Goal: Use online tool/utility: Utilize a website feature to perform a specific function

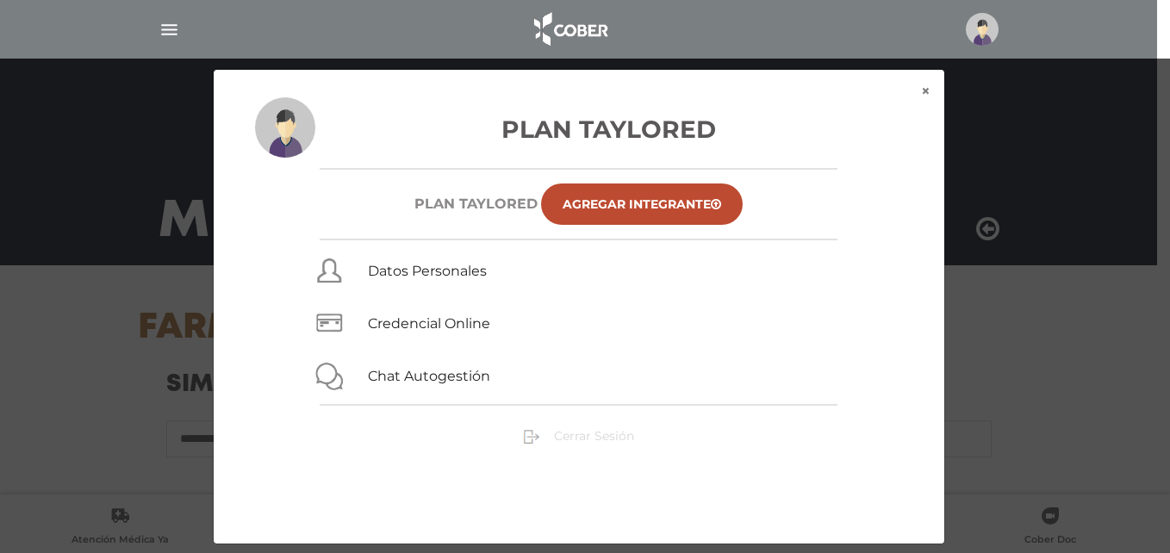
click at [581, 431] on span "Cerrar Sesión" at bounding box center [594, 436] width 80 height 16
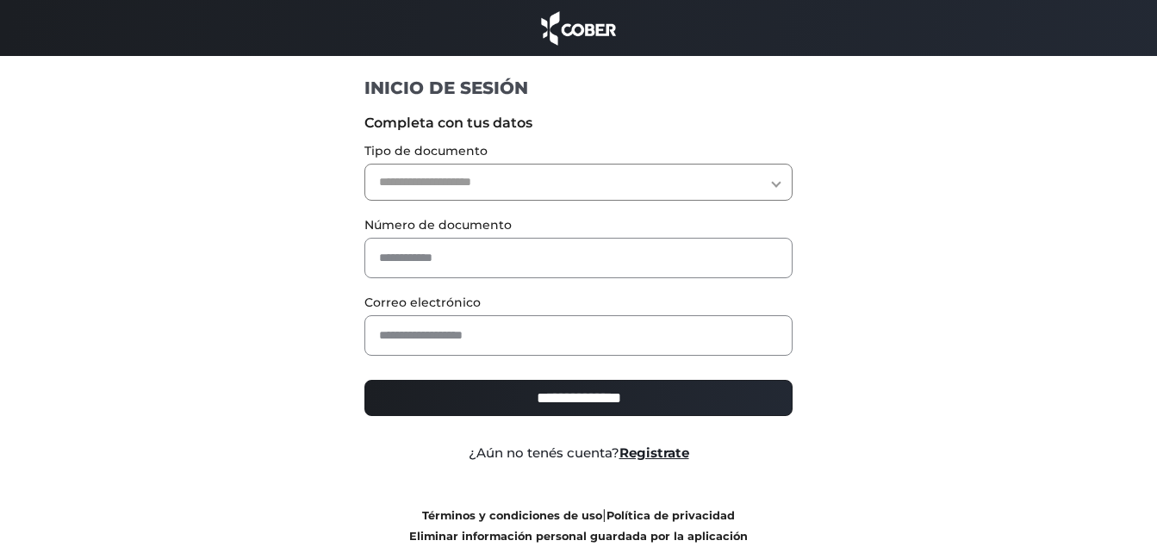
click at [781, 176] on select "**********" at bounding box center [578, 182] width 428 height 37
select select "***"
click at [364, 164] on select "**********" at bounding box center [578, 182] width 428 height 37
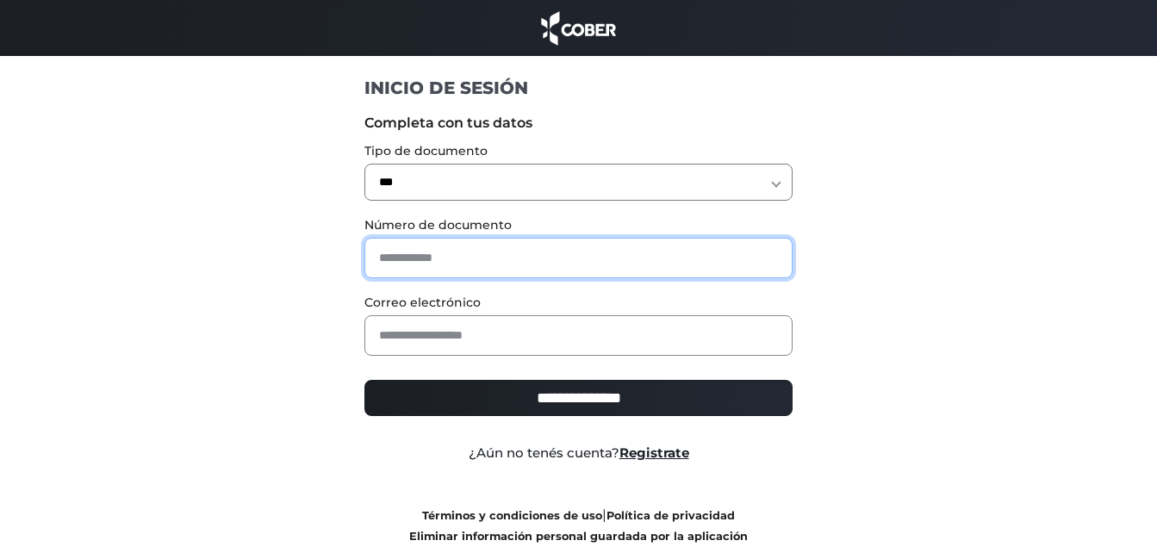
paste input "********"
type input "********"
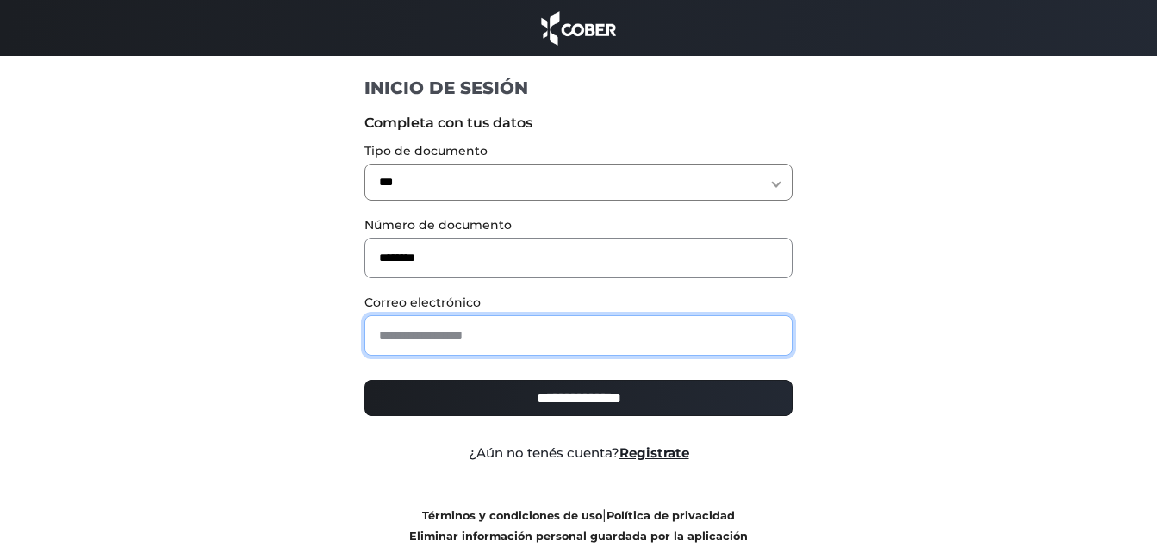
paste input "**********"
type input "**********"
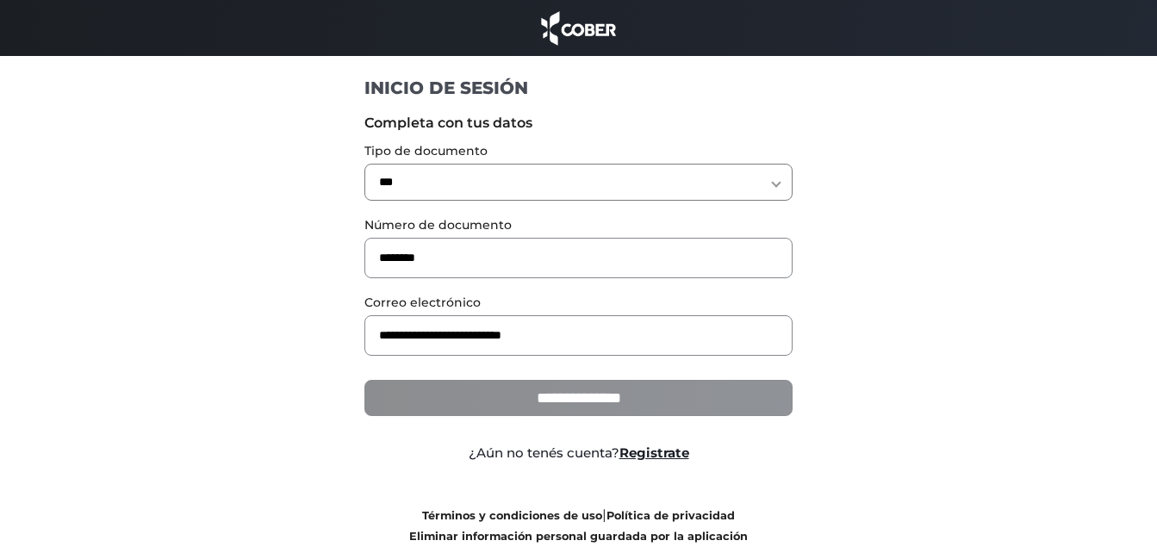
click at [729, 401] on input "**********" at bounding box center [578, 398] width 428 height 36
type input "**********"
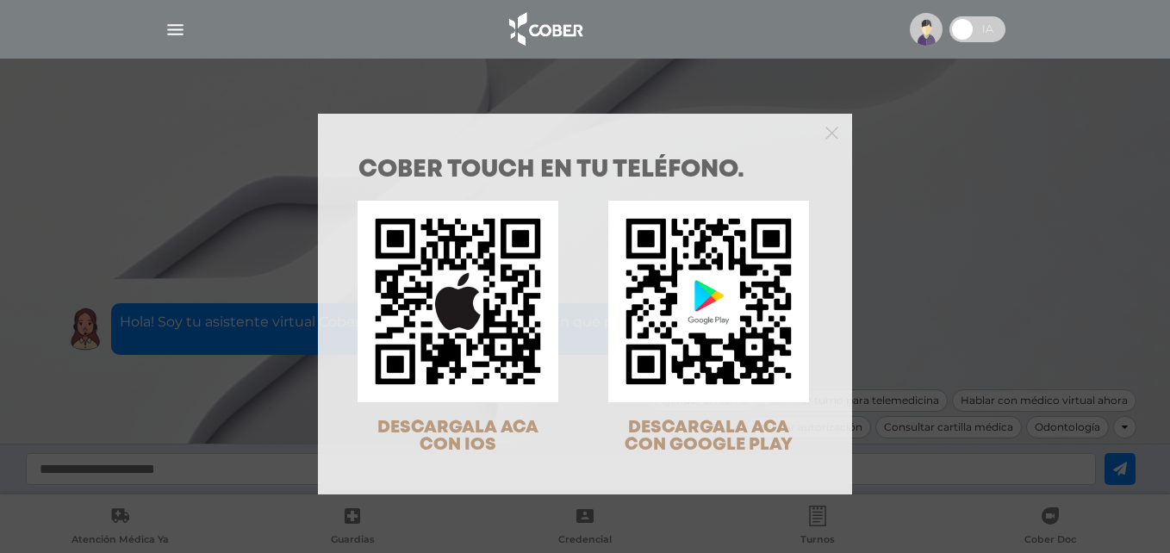
click at [177, 24] on div "COBER TOUCH en tu teléfono. DESCARGALA ACA CON IOS DESCARGALA ACA CON GOOGLE PL…" at bounding box center [585, 276] width 1170 height 553
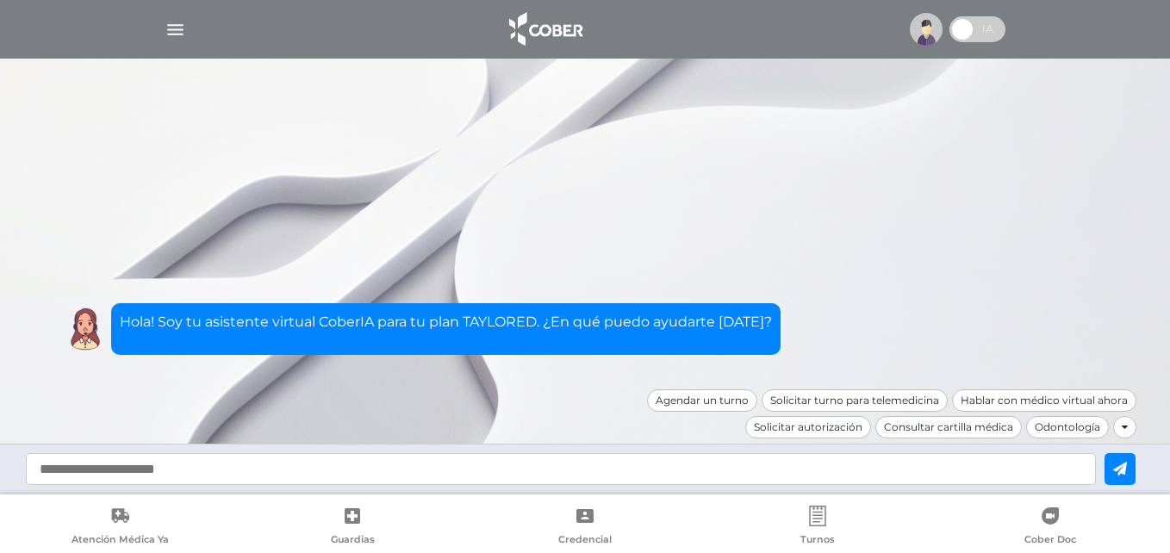
click at [177, 24] on img "button" at bounding box center [176, 30] width 22 height 22
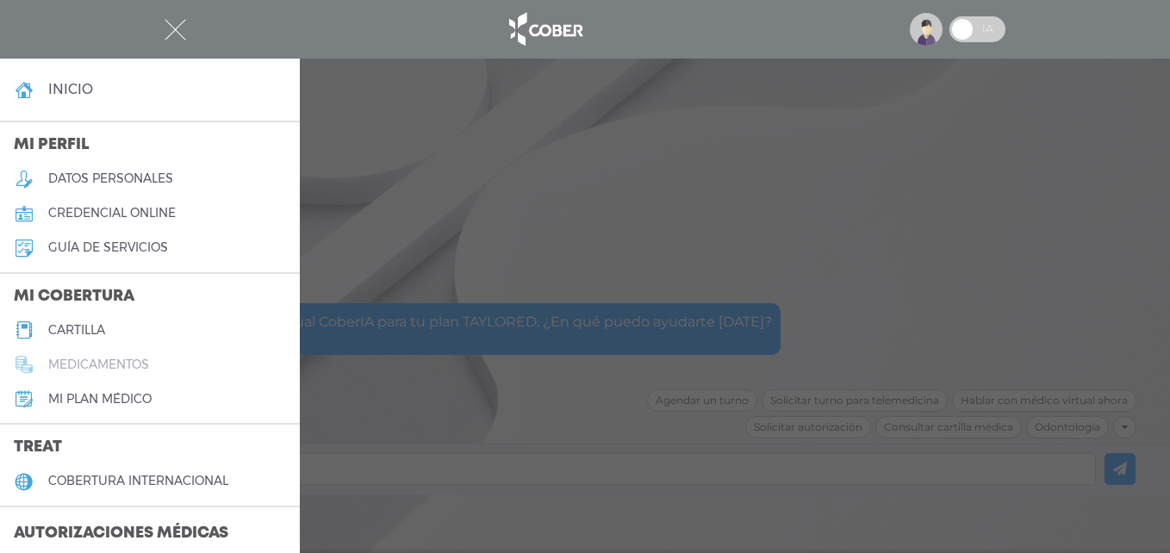
click at [82, 372] on link "medicamentos" at bounding box center [150, 364] width 300 height 34
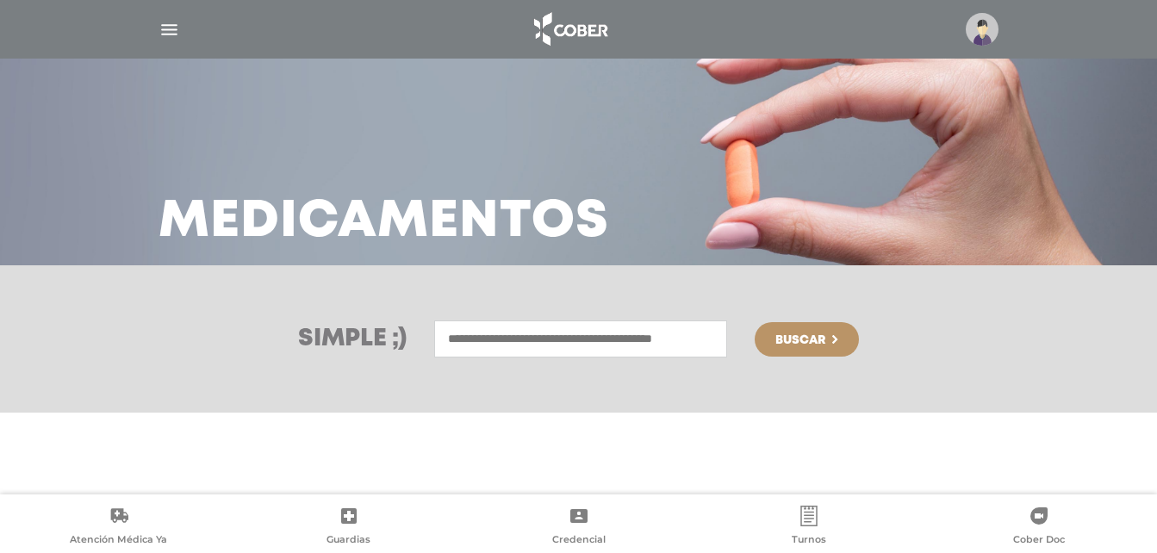
click at [165, 39] on img "button" at bounding box center [169, 30] width 22 height 22
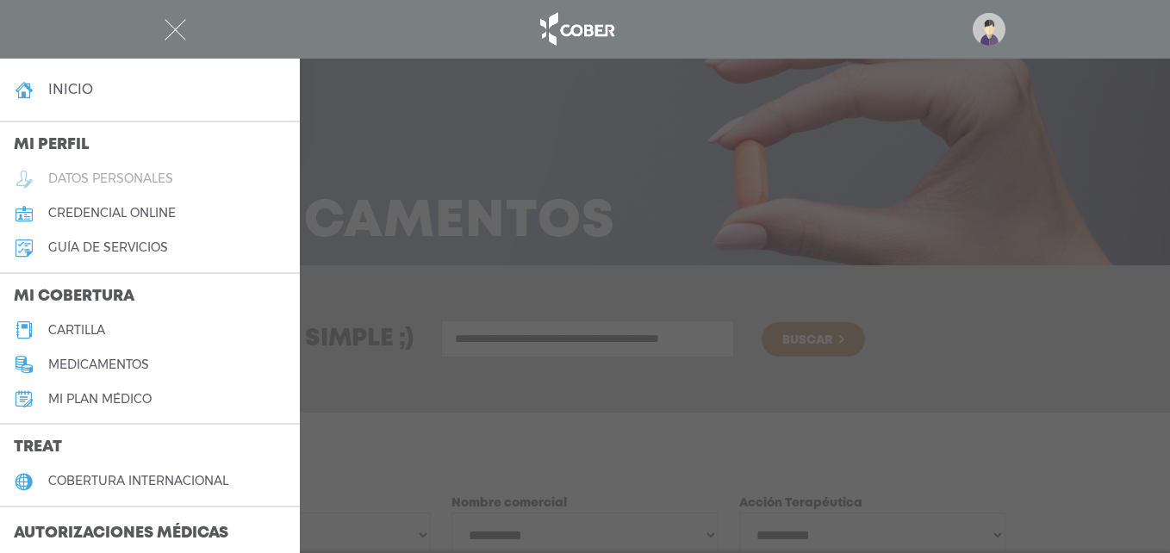
click at [96, 168] on link "datos personales" at bounding box center [150, 179] width 300 height 34
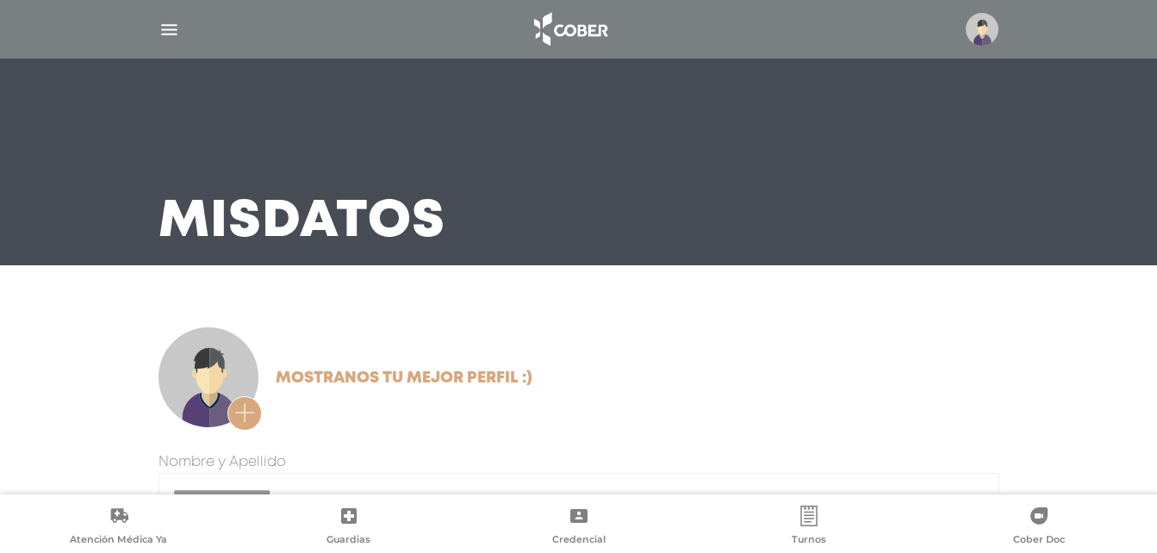
click at [175, 26] on div at bounding box center [579, 29] width 882 height 41
click at [173, 27] on img "button" at bounding box center [169, 30] width 22 height 22
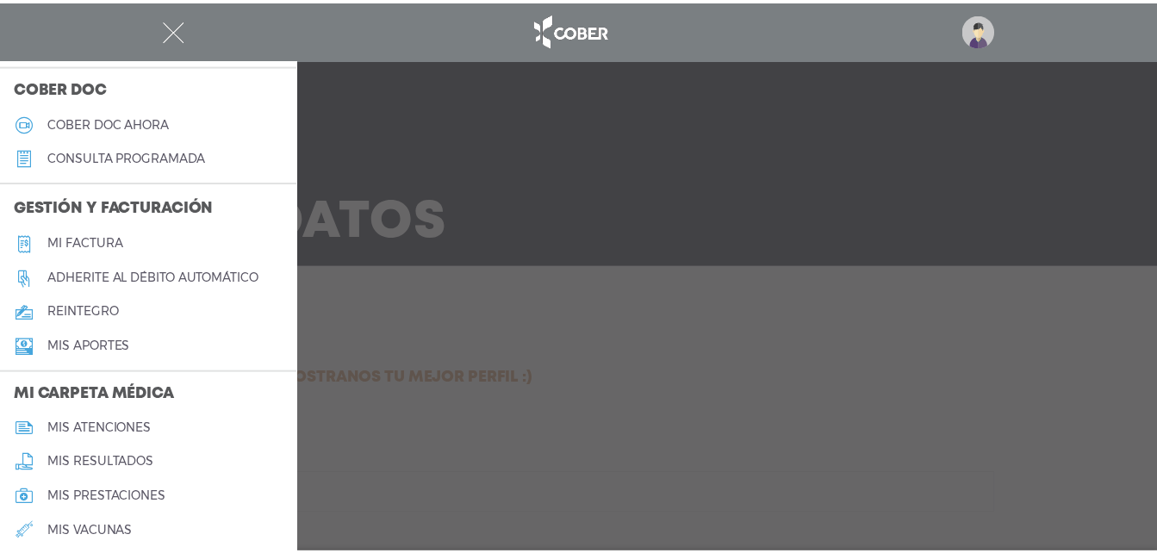
scroll to position [517, 0]
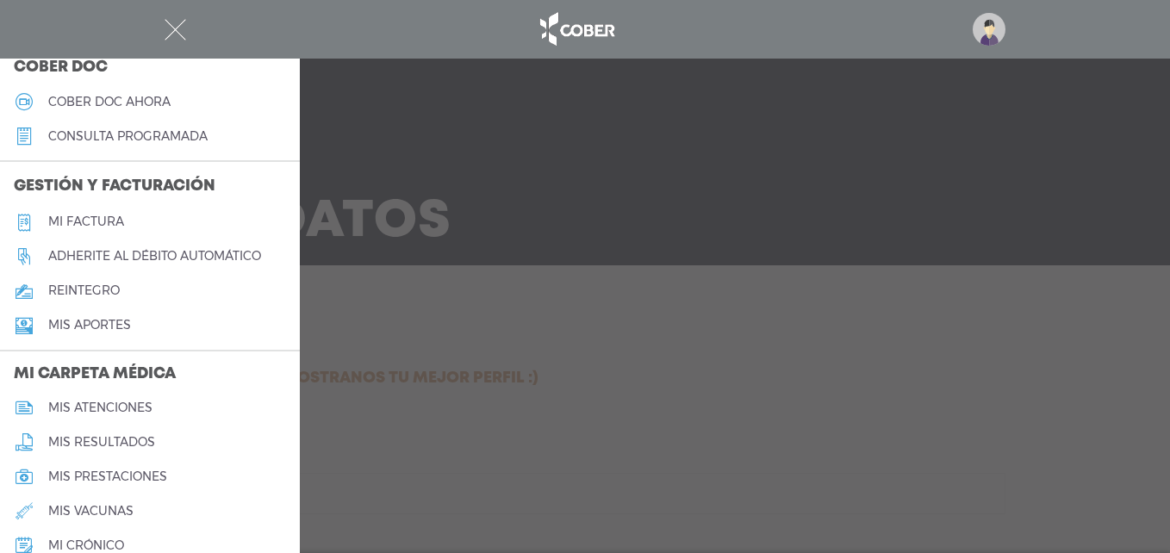
click at [100, 403] on h5 "mis atenciones" at bounding box center [100, 408] width 104 height 15
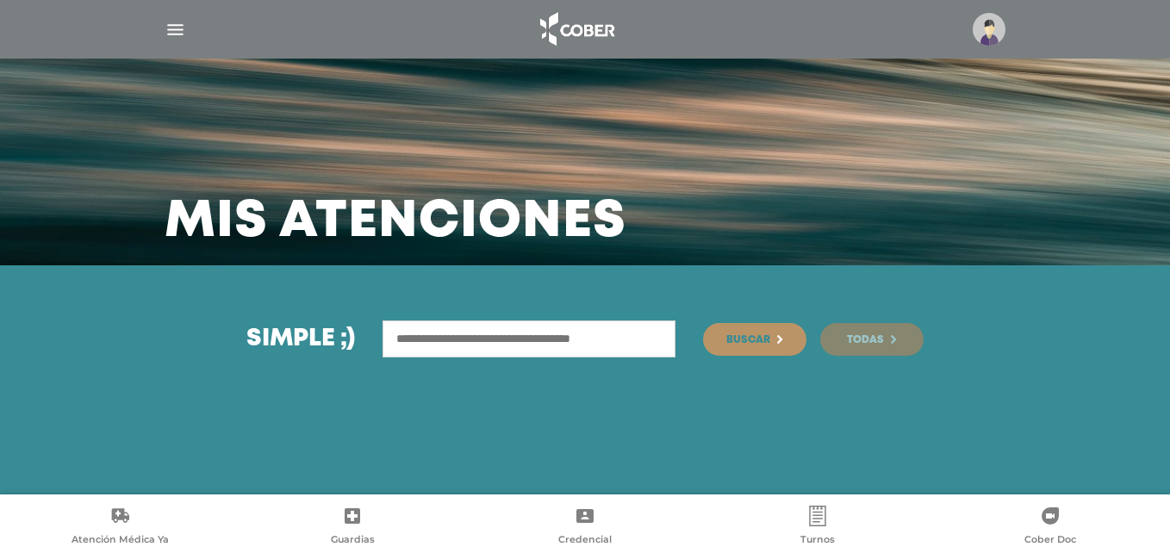
click at [884, 338] on span "Todas" at bounding box center [865, 340] width 37 height 10
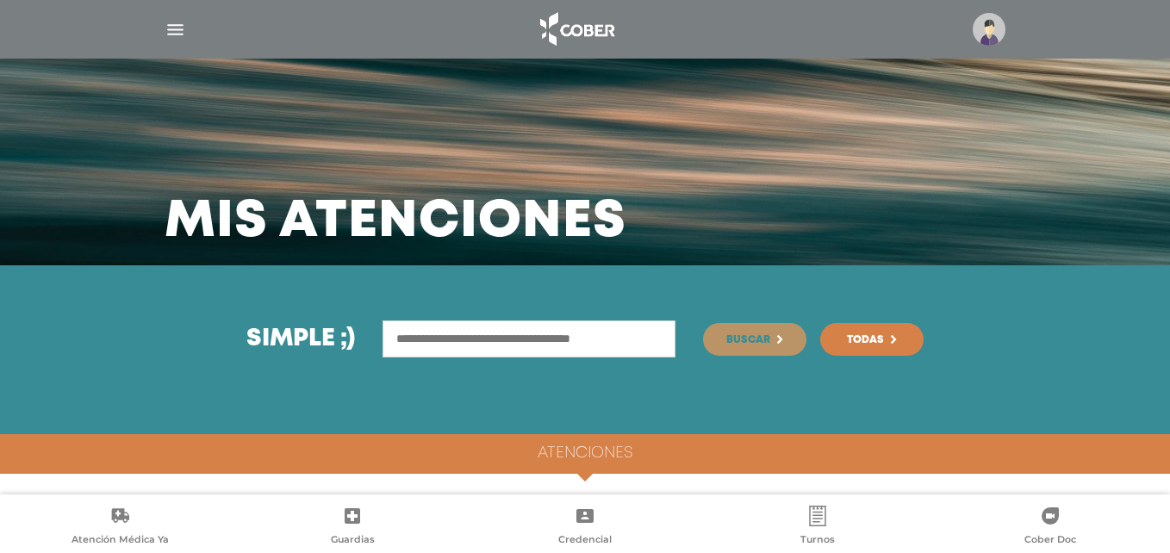
click at [550, 327] on input "text" at bounding box center [528, 338] width 293 height 37
type input "*******"
click at [703, 323] on button "Buscar" at bounding box center [754, 339] width 103 height 33
click at [823, 509] on icon at bounding box center [817, 516] width 21 height 21
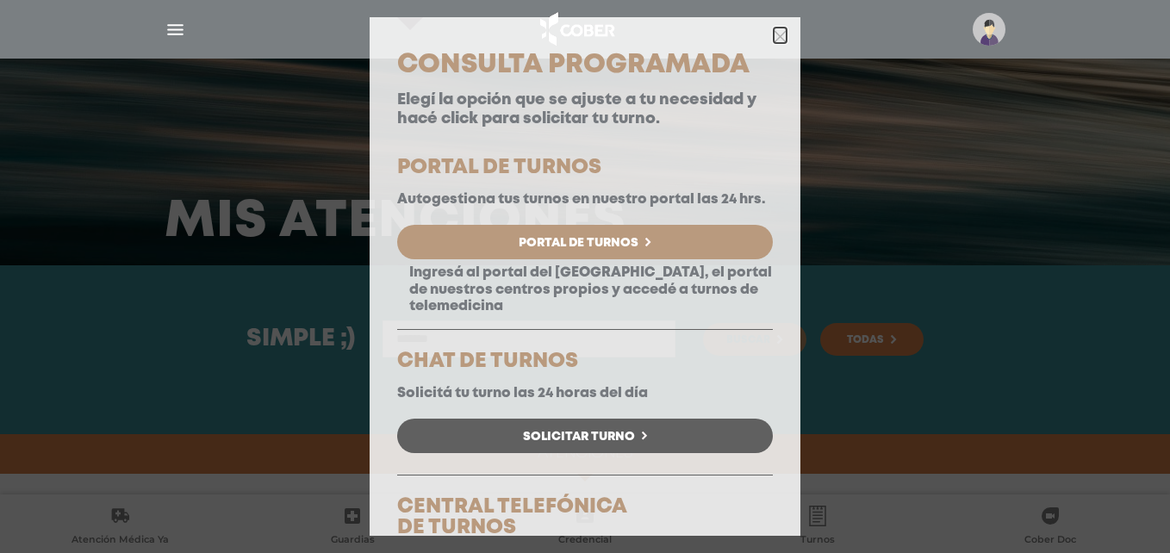
click at [773, 28] on icon "button" at bounding box center [779, 35] width 13 height 19
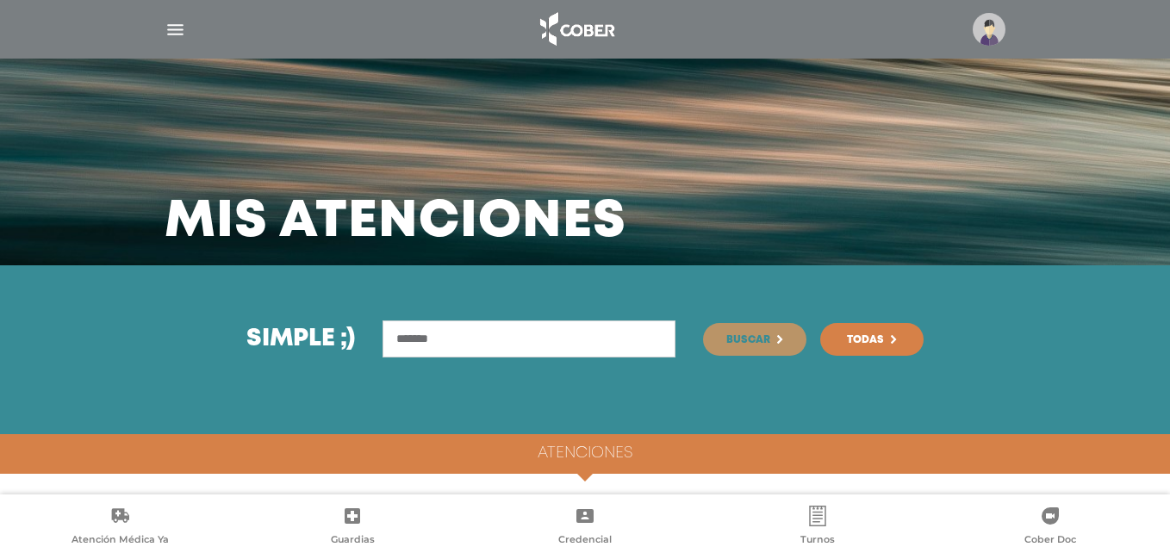
click at [173, 22] on img "button" at bounding box center [176, 30] width 22 height 22
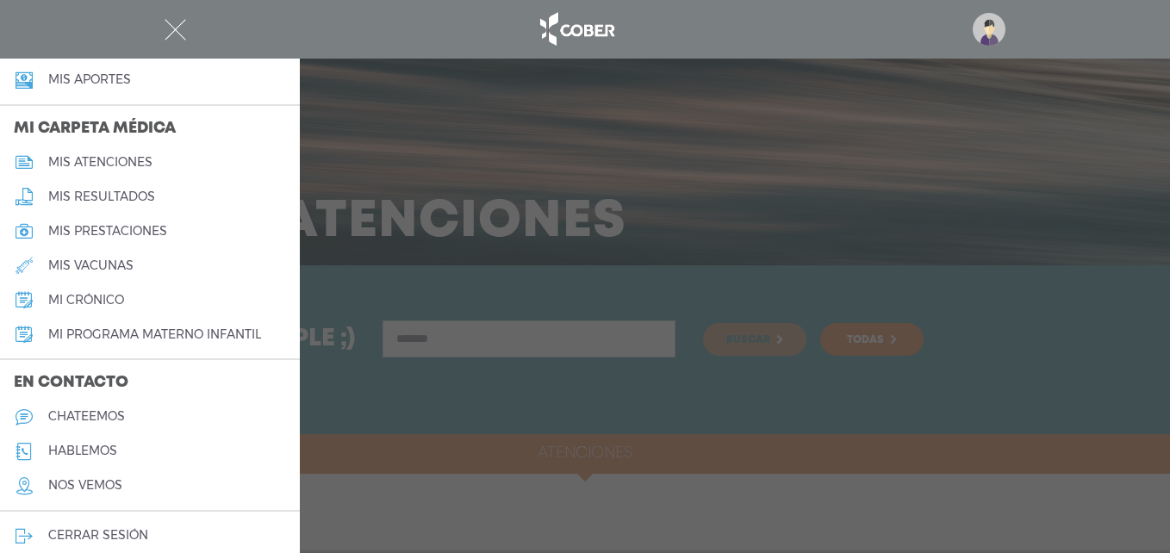
scroll to position [776, 0]
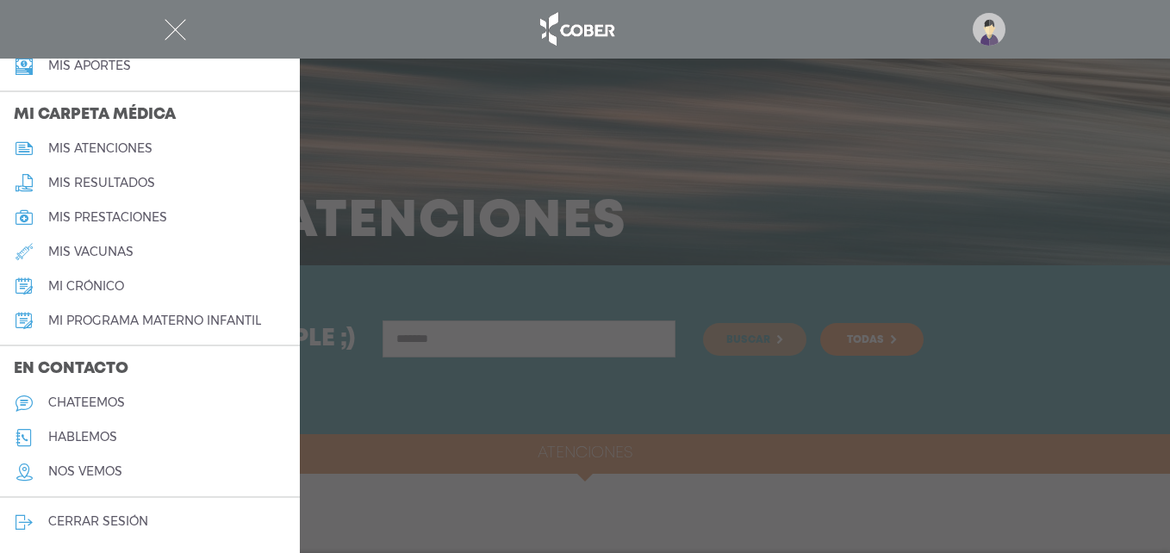
click at [171, 15] on div at bounding box center [585, 29] width 882 height 41
click at [166, 43] on div at bounding box center [585, 29] width 882 height 41
click at [169, 26] on img "button" at bounding box center [176, 30] width 22 height 22
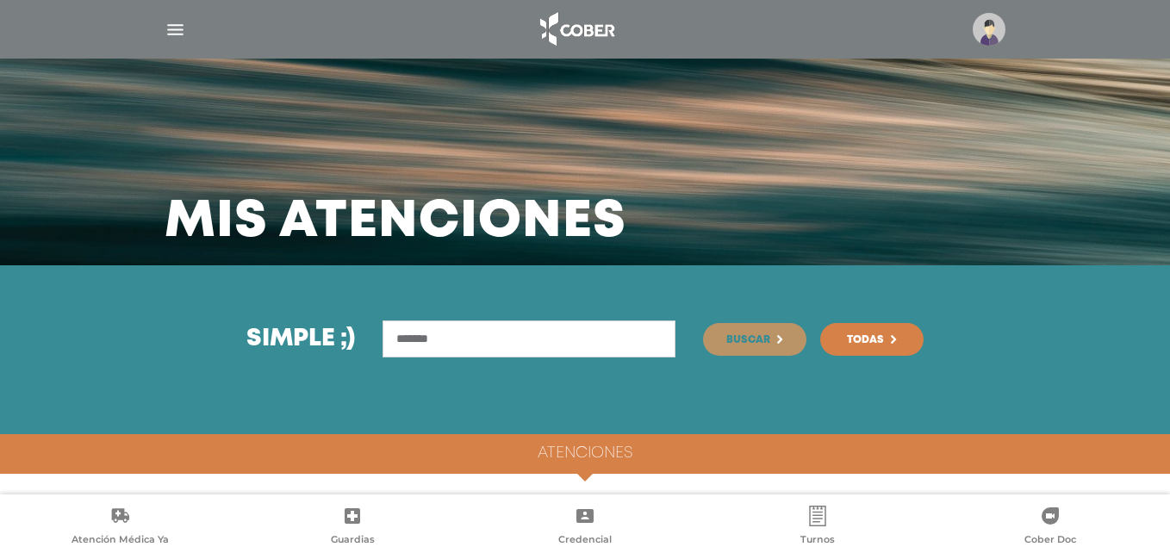
click at [980, 39] on img at bounding box center [988, 29] width 33 height 33
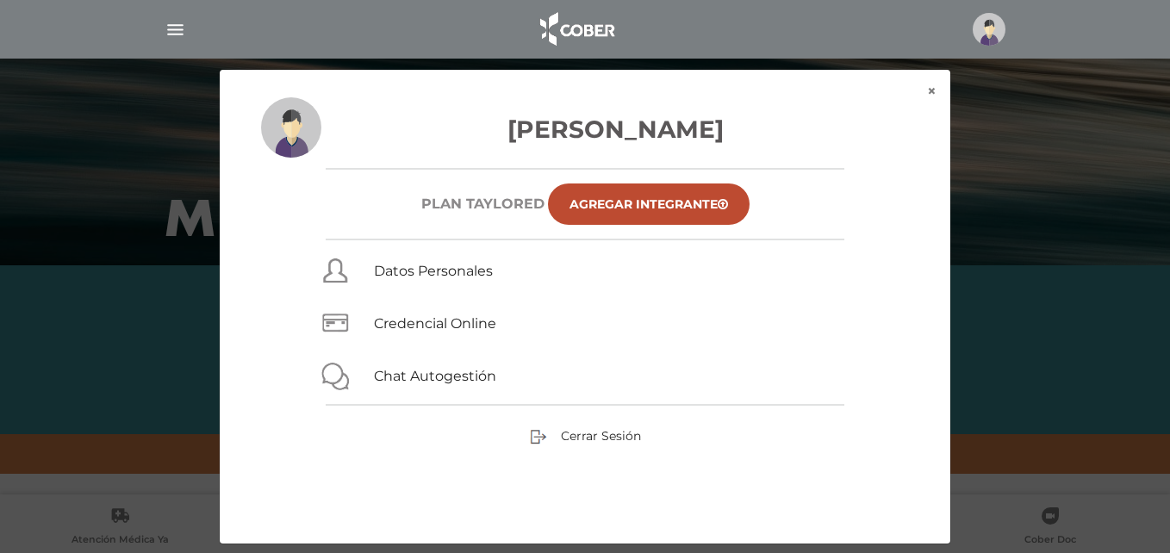
click at [1107, 203] on div "× × Natalia Lorena Gonzalez Plan TAYLORED Agregar Integrante Datos Personales C…" at bounding box center [584, 306] width 1111 height 475
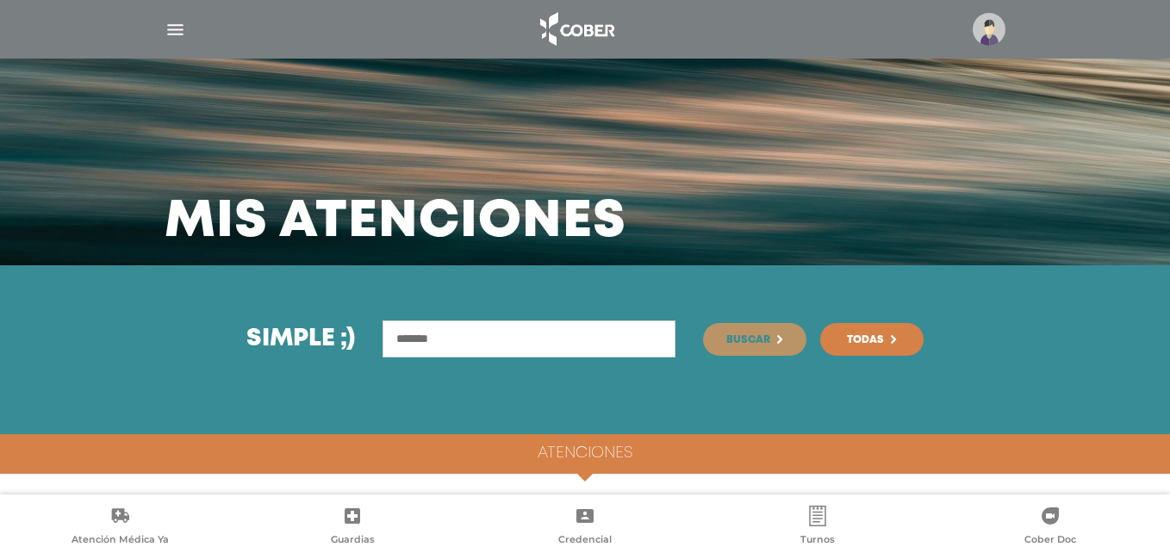
click at [171, 30] on img "button" at bounding box center [176, 30] width 22 height 22
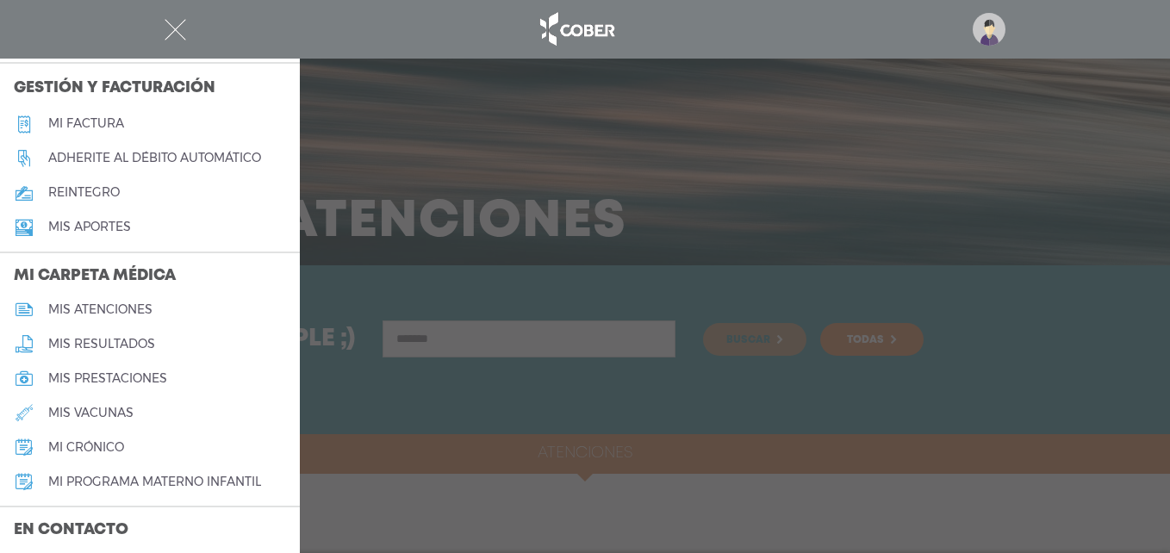
scroll to position [604, 0]
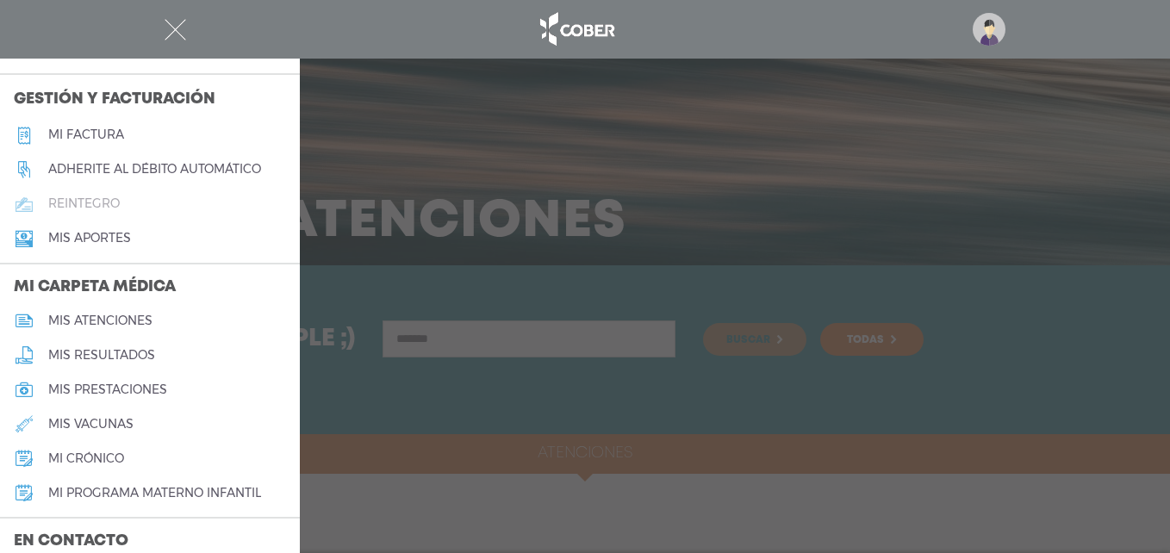
click at [86, 208] on h5 "reintegro" at bounding box center [83, 203] width 71 height 15
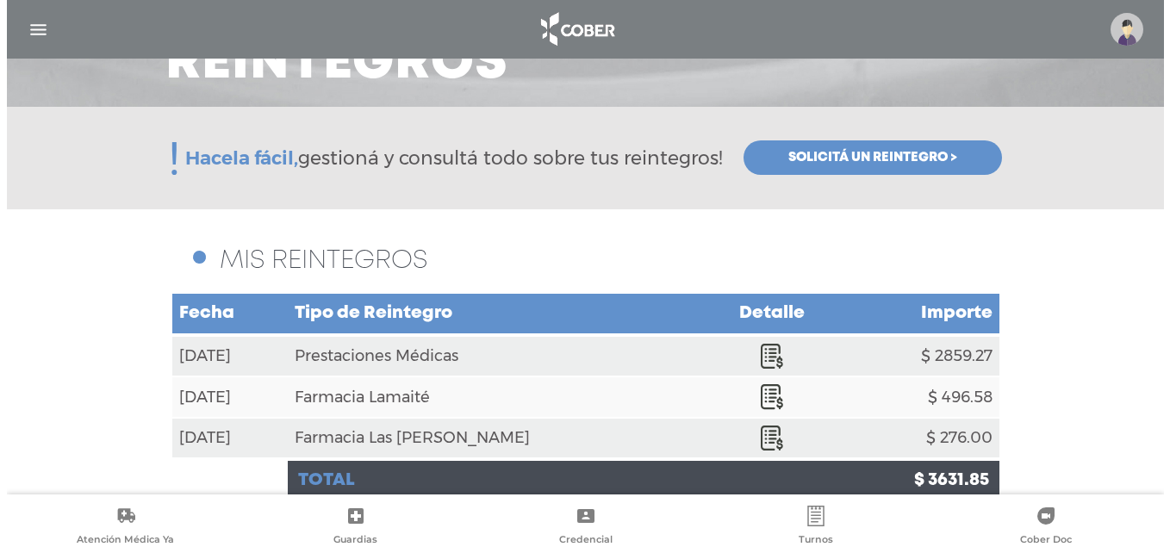
scroll to position [187, 0]
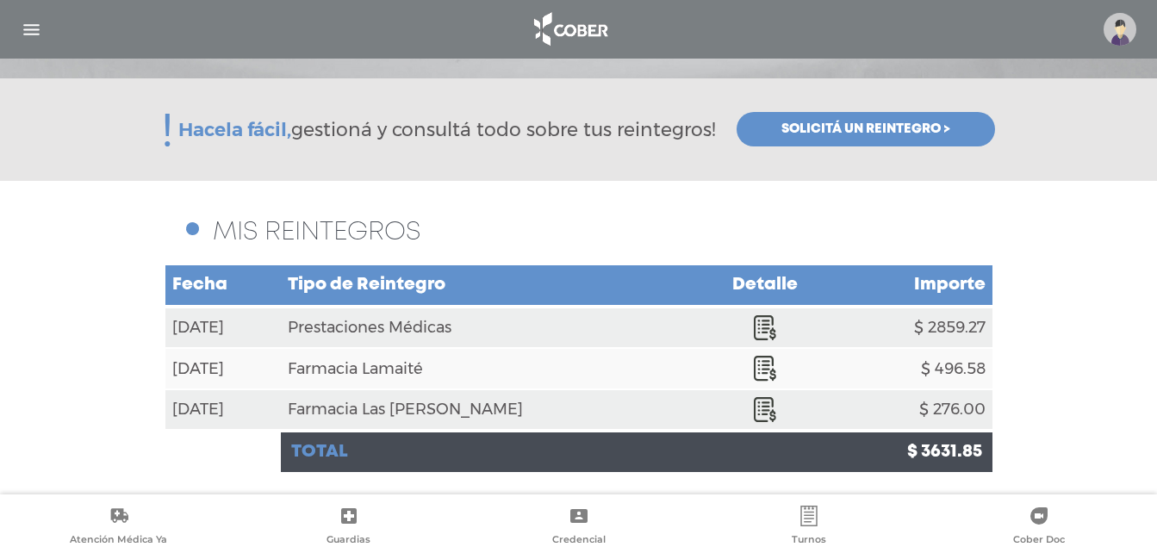
click at [343, 531] on link "Guardias" at bounding box center [348, 528] width 230 height 44
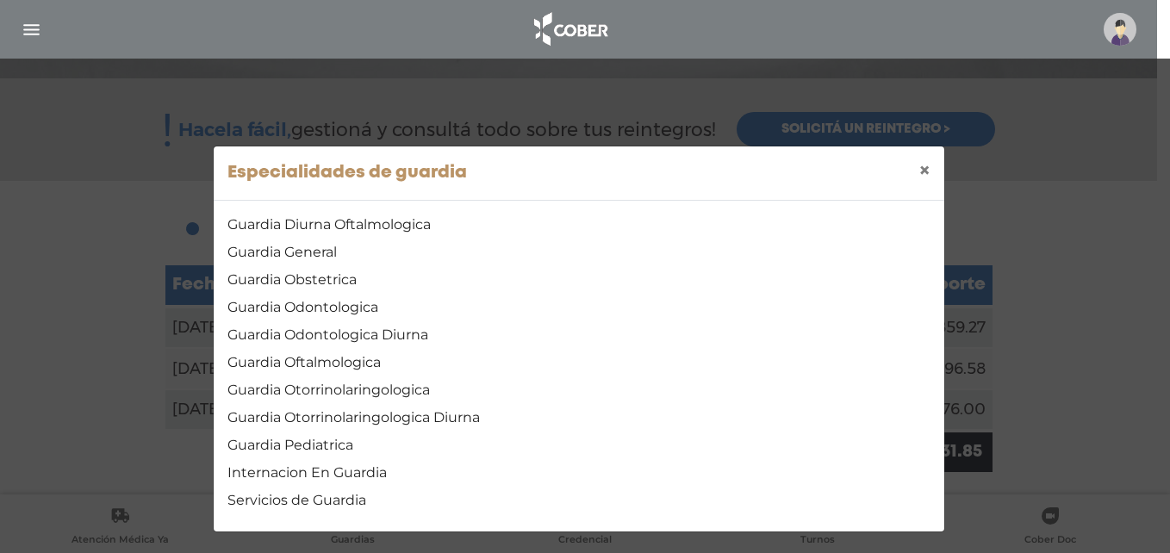
click at [1133, 139] on div "Especialidades [PERSON_NAME] × Guardia Diurna Oftalmologica Guardia General Gua…" at bounding box center [585, 276] width 1170 height 553
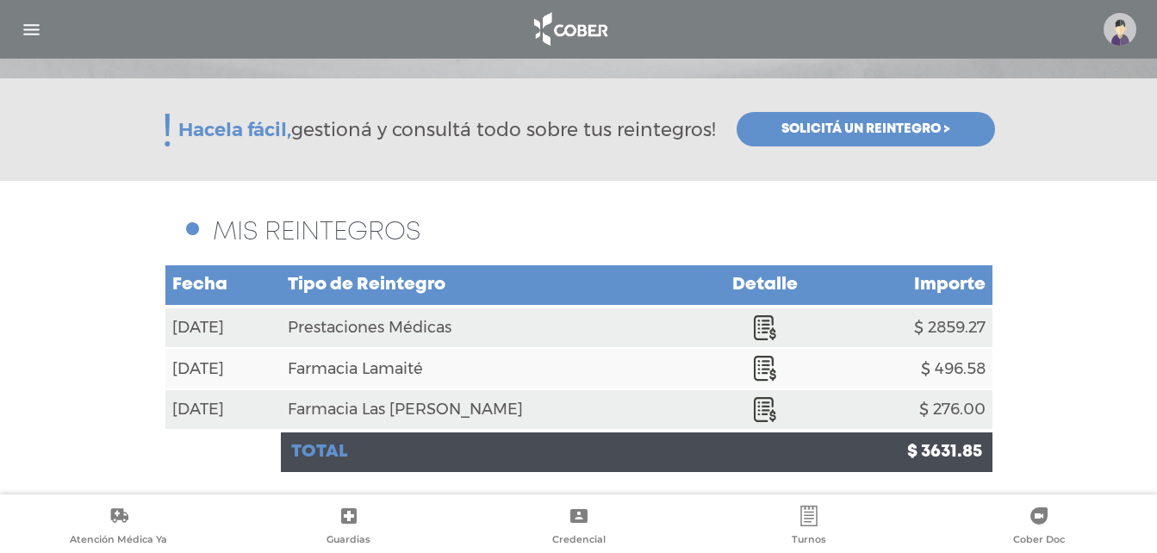
click at [30, 28] on img "button" at bounding box center [32, 30] width 22 height 22
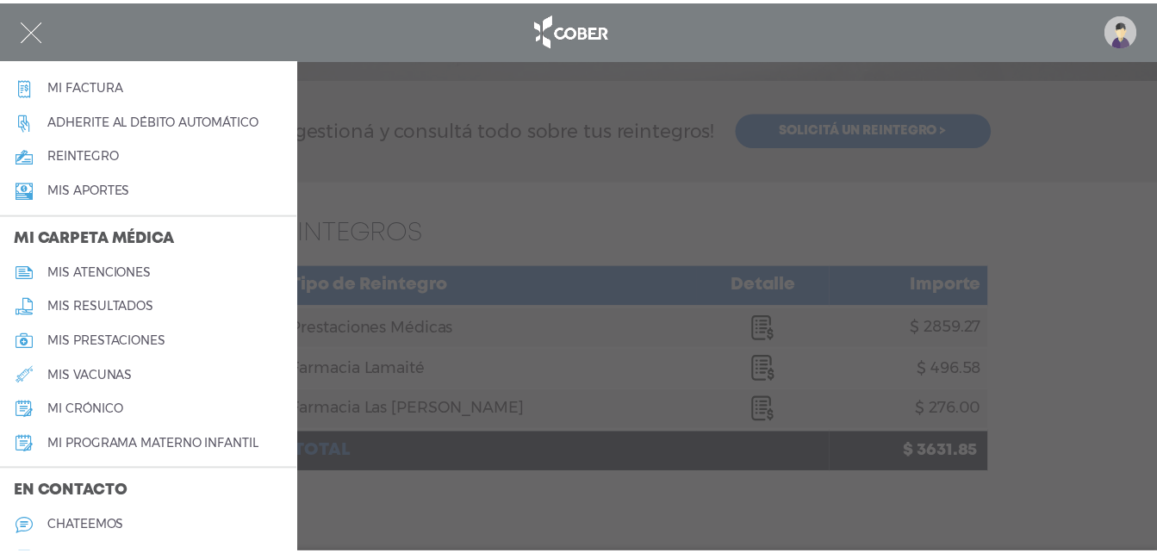
scroll to position [776, 0]
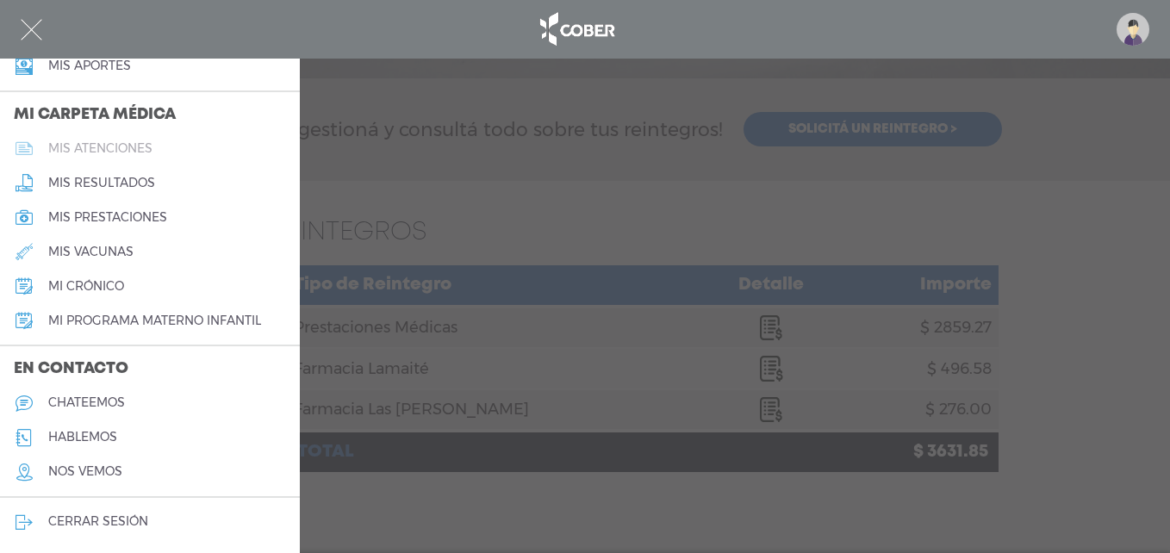
click at [100, 147] on h5 "mis atenciones" at bounding box center [100, 148] width 104 height 15
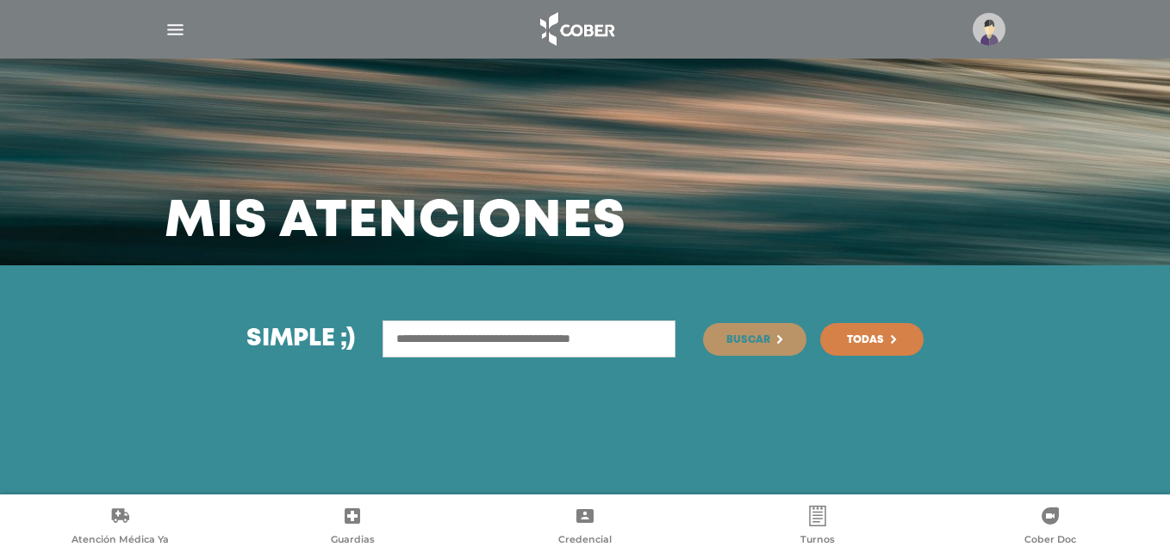
click at [455, 344] on input "text" at bounding box center [528, 338] width 293 height 37
click at [168, 23] on img "button" at bounding box center [176, 30] width 22 height 22
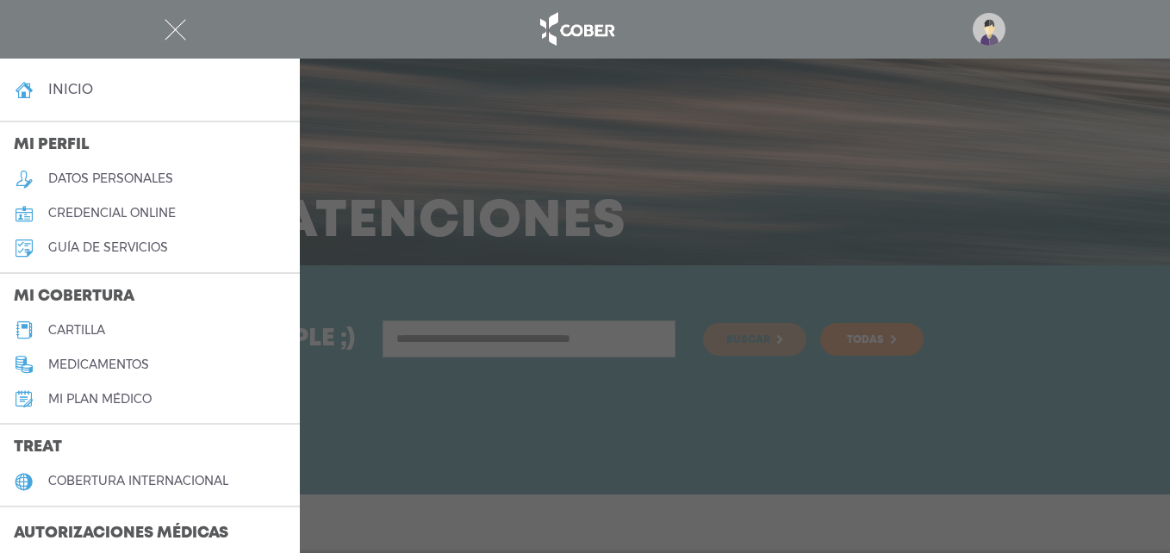
click at [140, 215] on h5 "credencial online" at bounding box center [111, 213] width 127 height 15
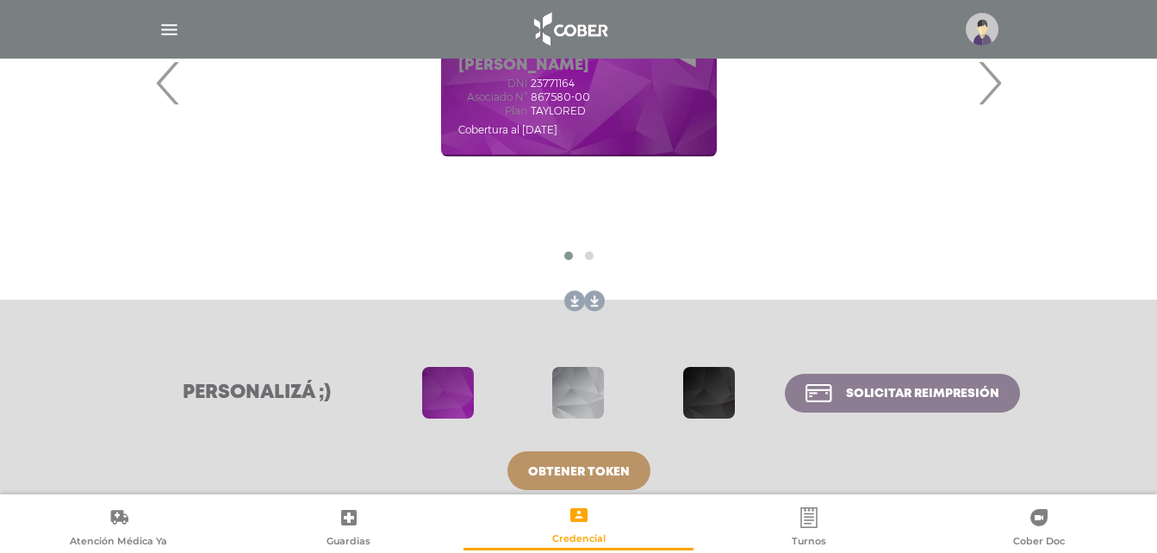
scroll to position [408, 0]
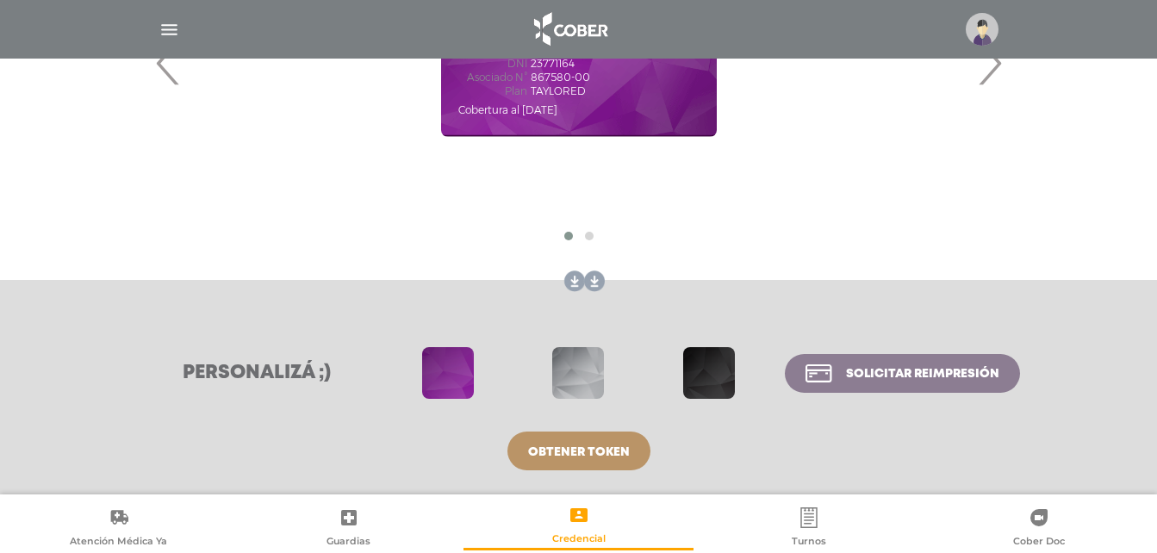
click at [170, 28] on img "button" at bounding box center [169, 30] width 22 height 22
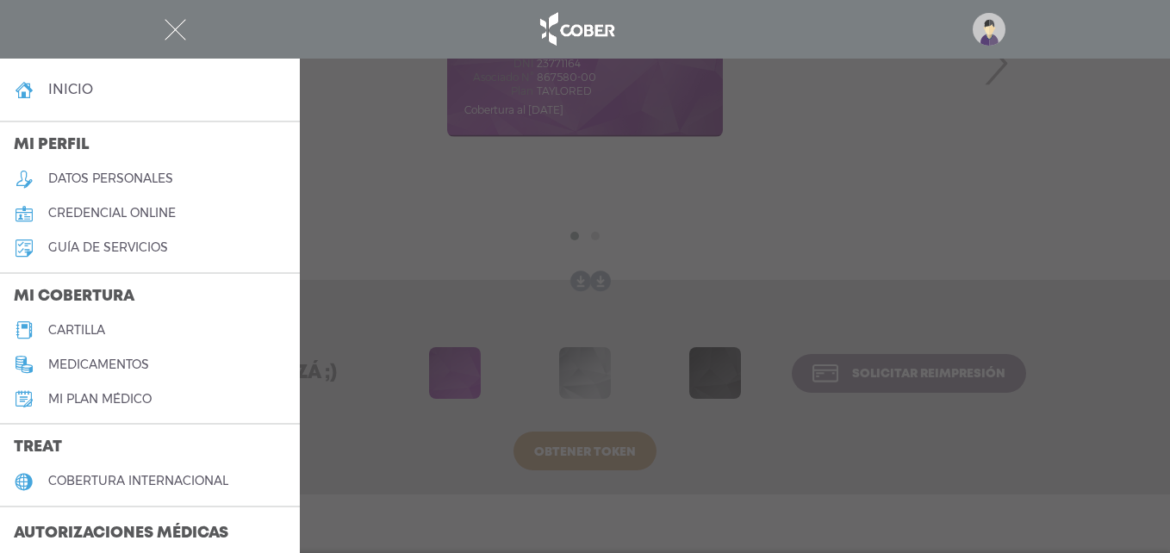
click at [152, 239] on link "guía de servicios" at bounding box center [150, 248] width 300 height 34
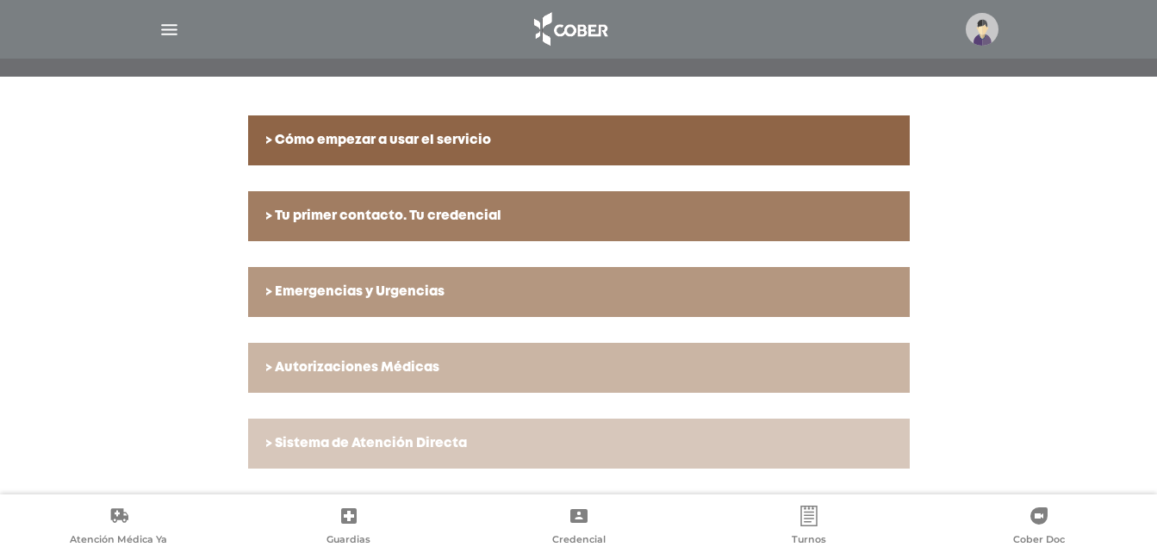
scroll to position [345, 0]
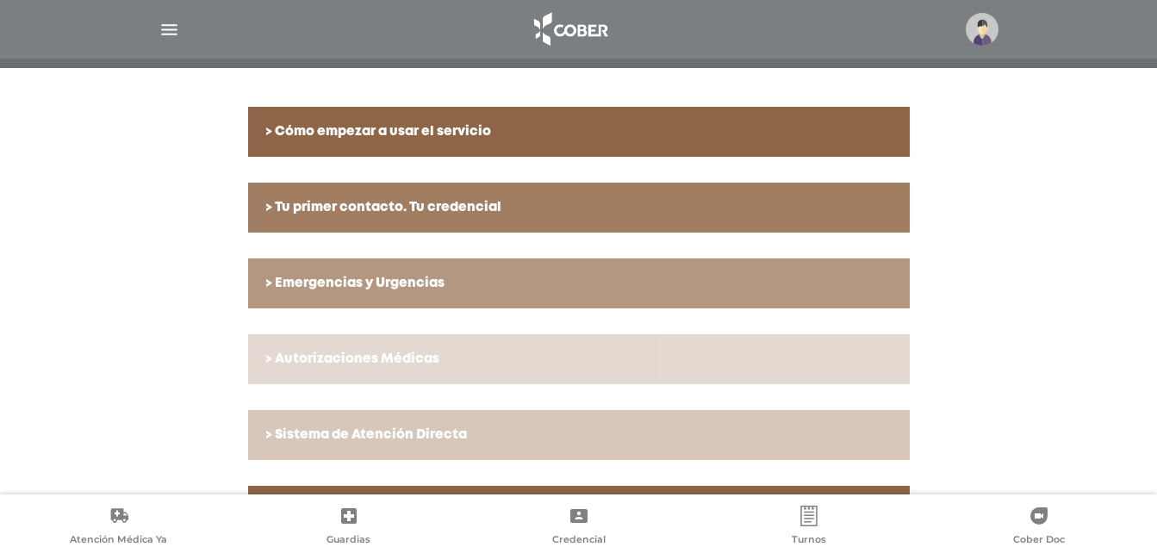
click at [444, 364] on h6 "> Autorizaciones Médicas" at bounding box center [578, 359] width 627 height 16
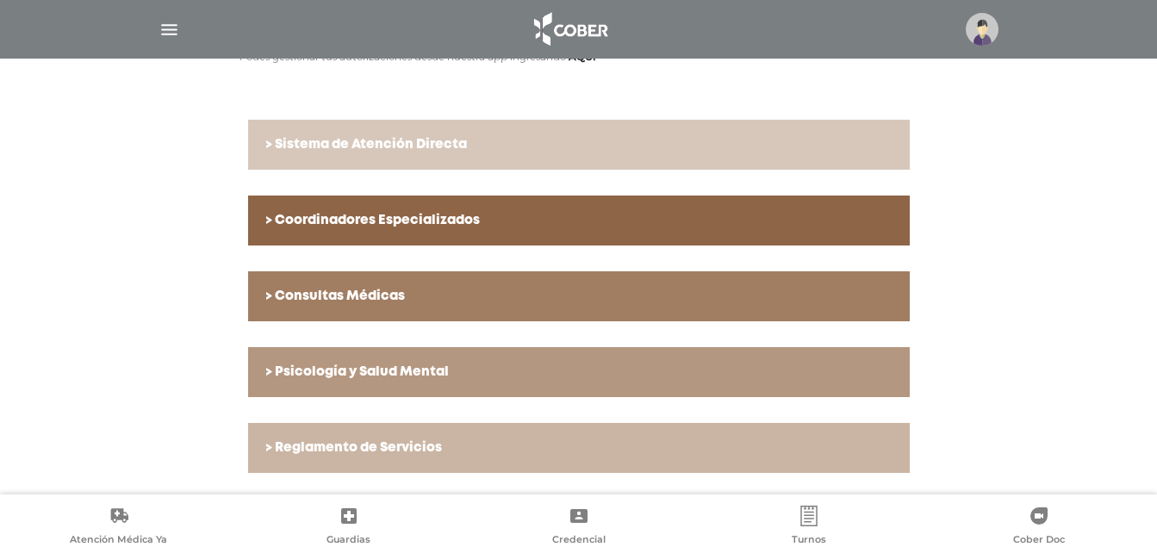
scroll to position [973, 0]
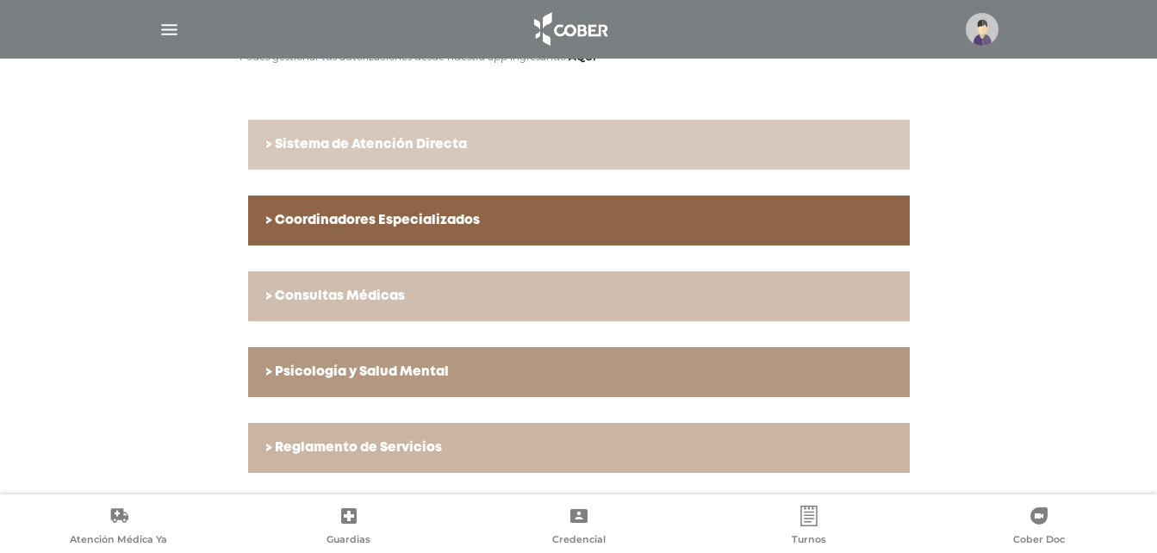
click at [584, 303] on h6 "> Consultas Médicas" at bounding box center [578, 297] width 627 height 16
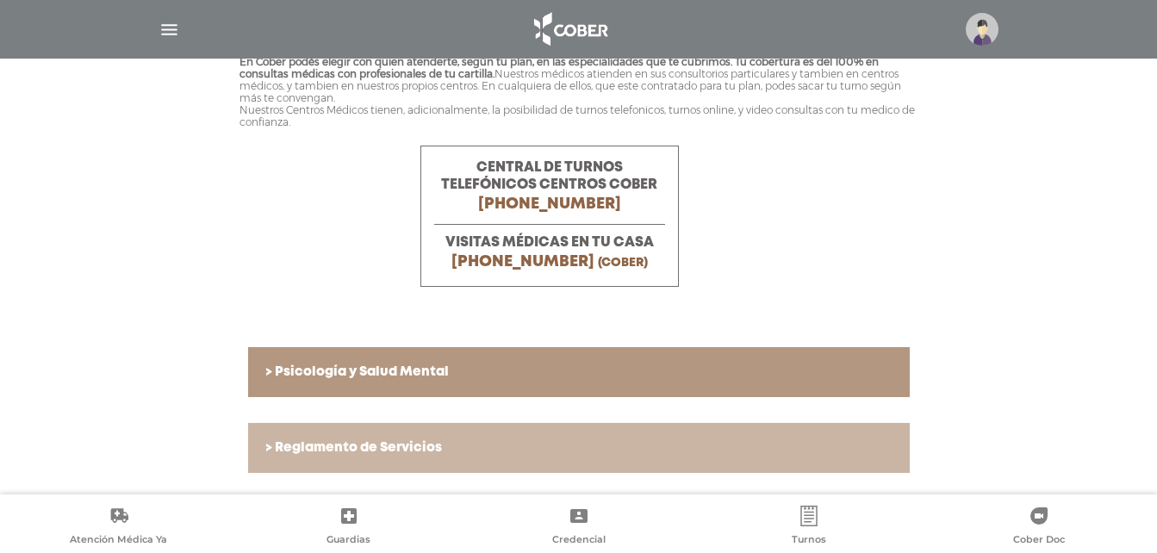
scroll to position [661, 0]
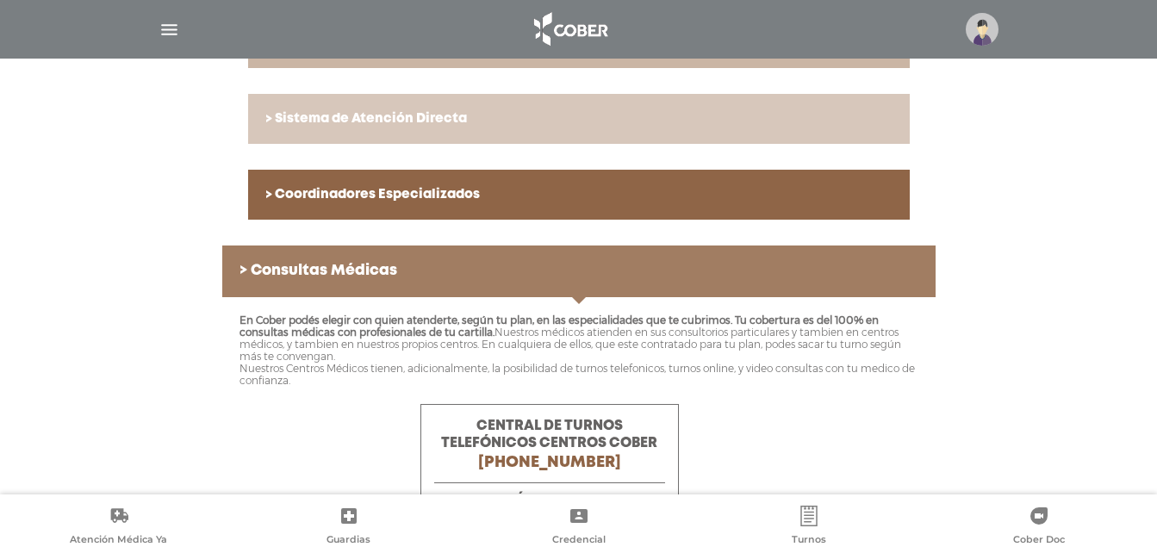
click at [177, 20] on img "button" at bounding box center [169, 30] width 22 height 22
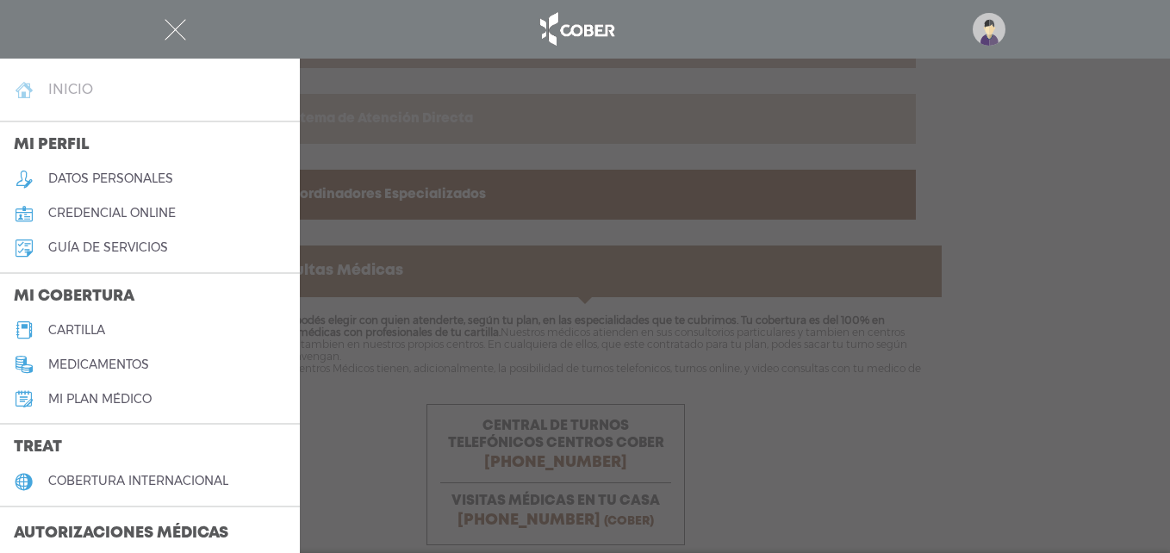
click at [114, 84] on link "inicio" at bounding box center [150, 89] width 300 height 34
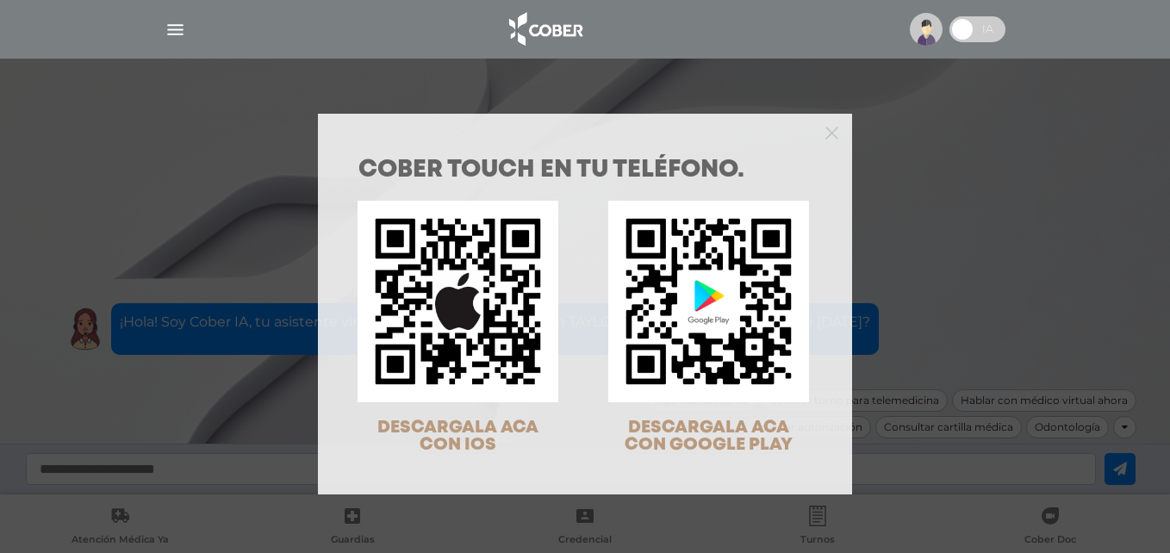
click at [169, 23] on div "COBER TOUCH en tu teléfono. DESCARGALA ACA CON IOS DESCARGALA ACA CON GOOGLE PL…" at bounding box center [585, 276] width 1170 height 553
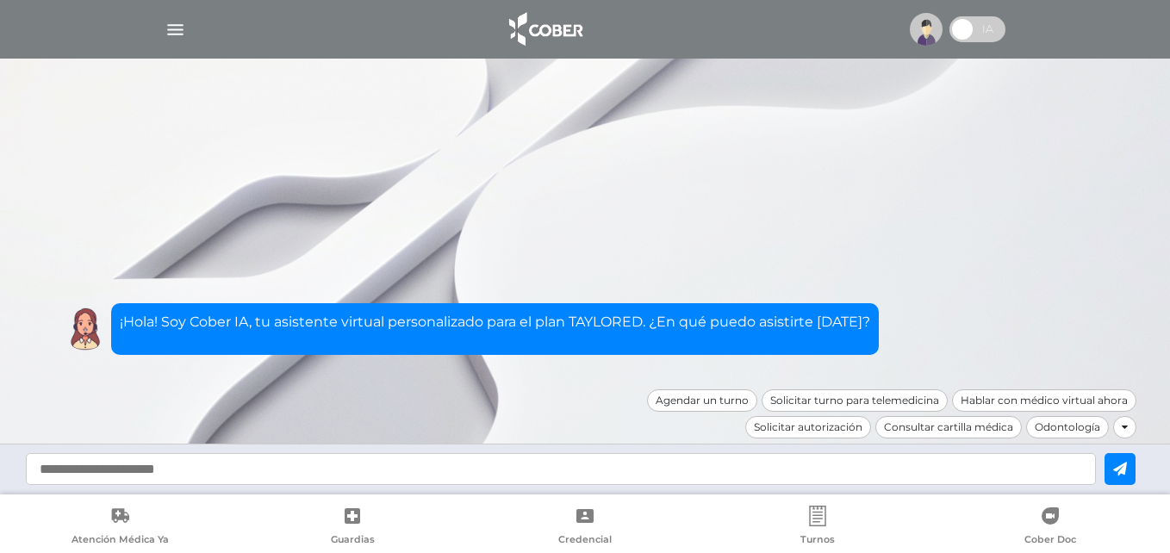
click at [171, 23] on img "button" at bounding box center [176, 30] width 22 height 22
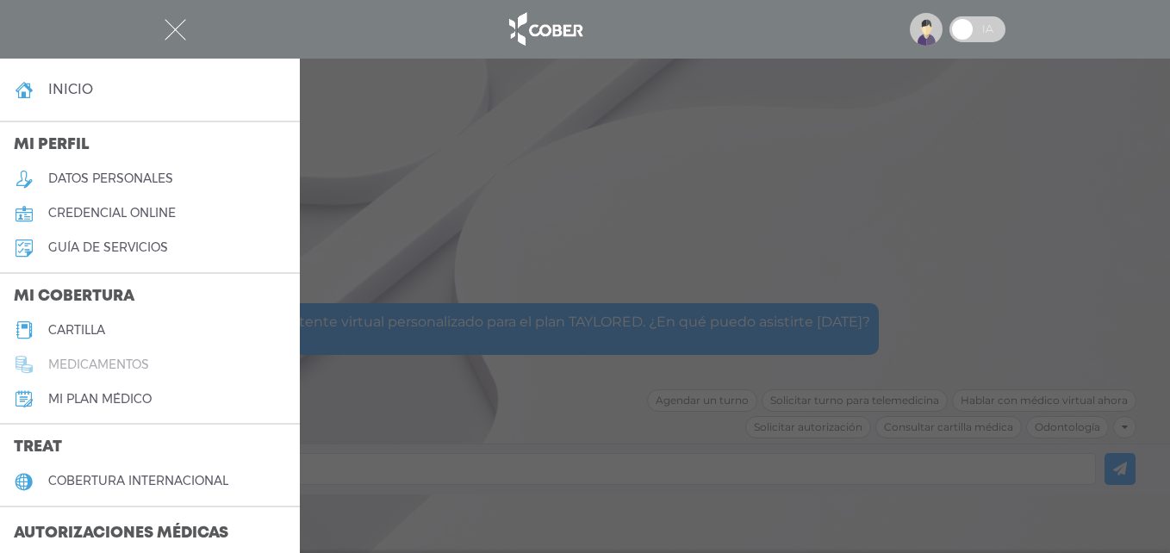
click at [84, 359] on h5 "medicamentos" at bounding box center [98, 364] width 101 height 15
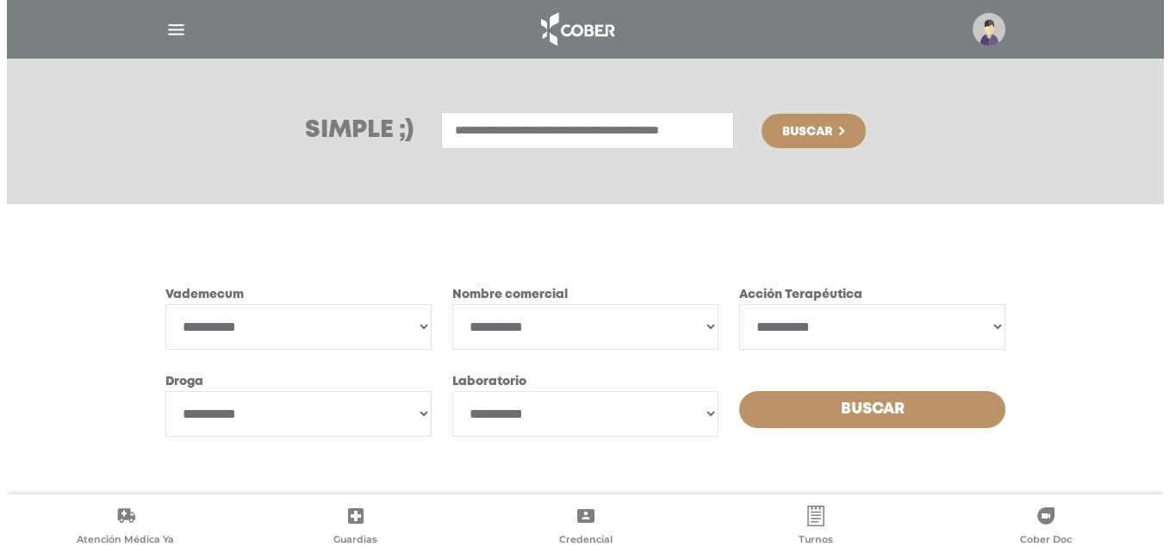
scroll to position [216, 0]
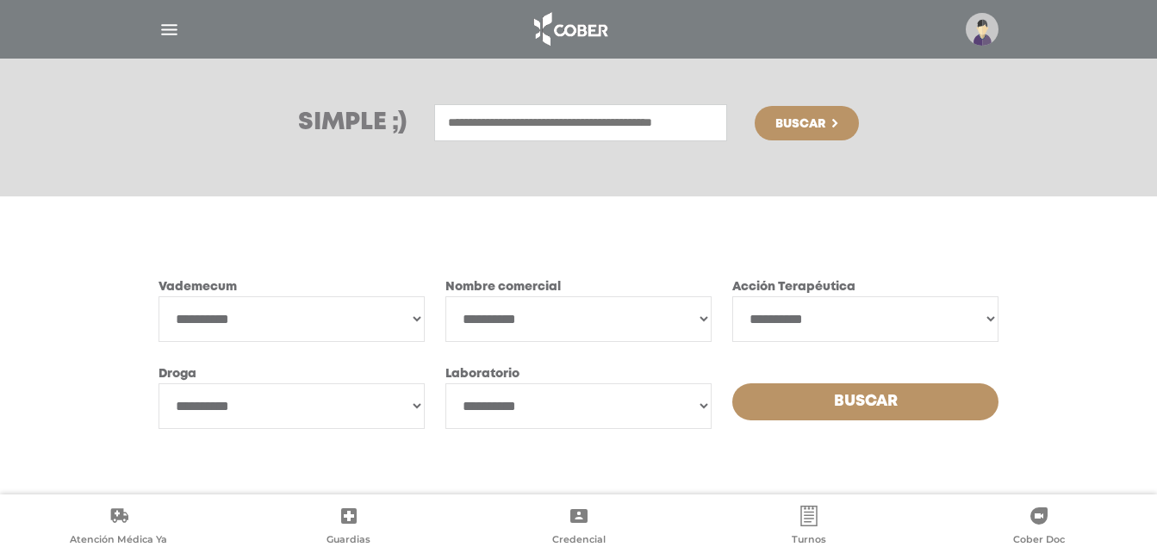
click at [1000, 318] on div "**********" at bounding box center [579, 352] width 882 height 215
click at [989, 318] on select "**********" at bounding box center [865, 319] width 266 height 46
click at [1103, 231] on div "**********" at bounding box center [578, 345] width 1157 height 298
click at [179, 32] on div at bounding box center [579, 29] width 882 height 41
click at [177, 32] on img "button" at bounding box center [169, 30] width 22 height 22
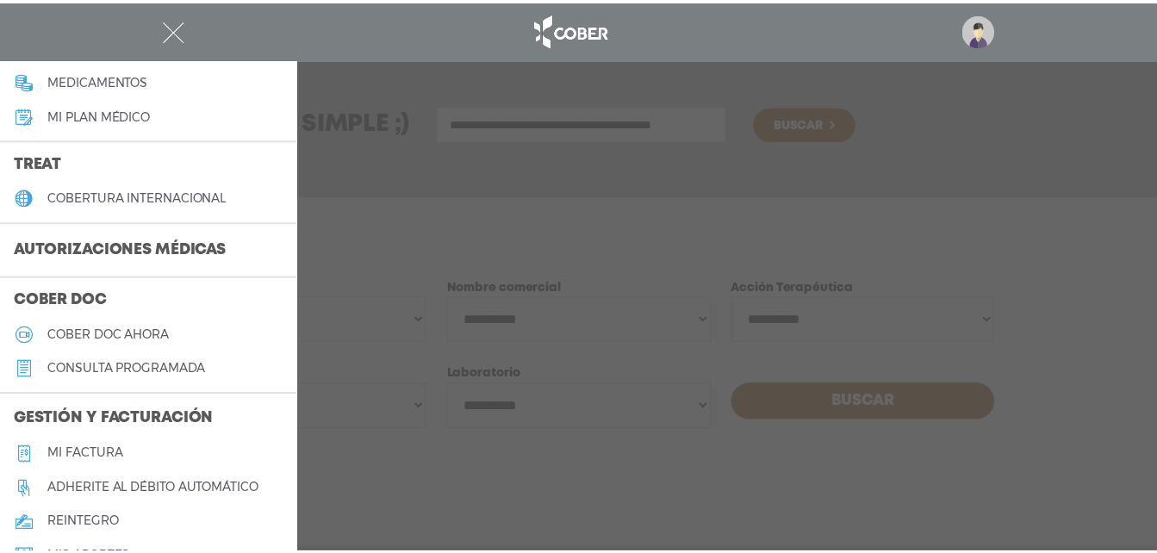
scroll to position [345, 0]
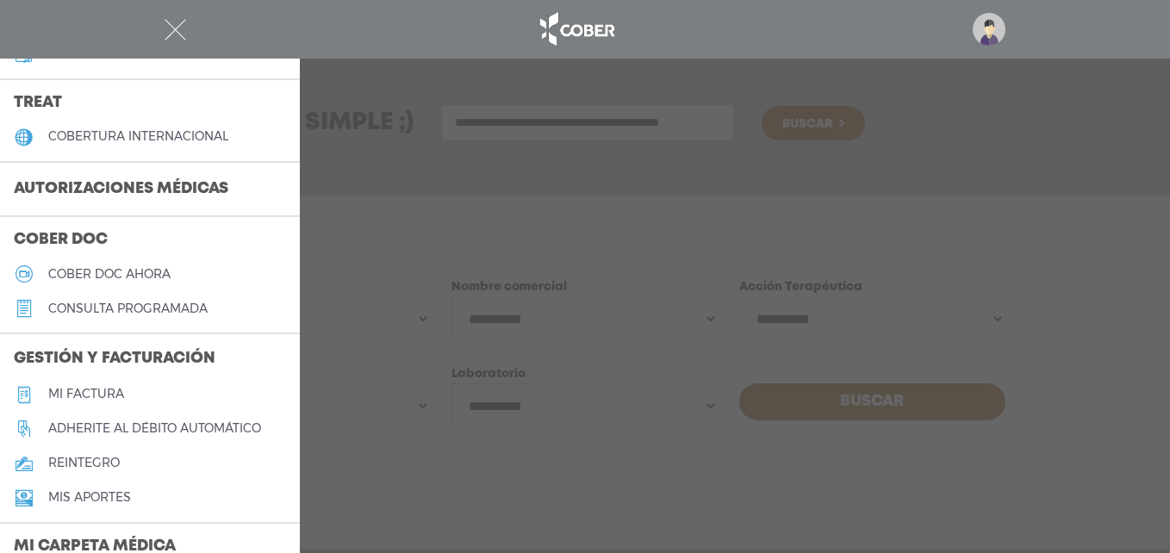
click at [109, 269] on h5 "Cober doc ahora" at bounding box center [109, 274] width 122 height 15
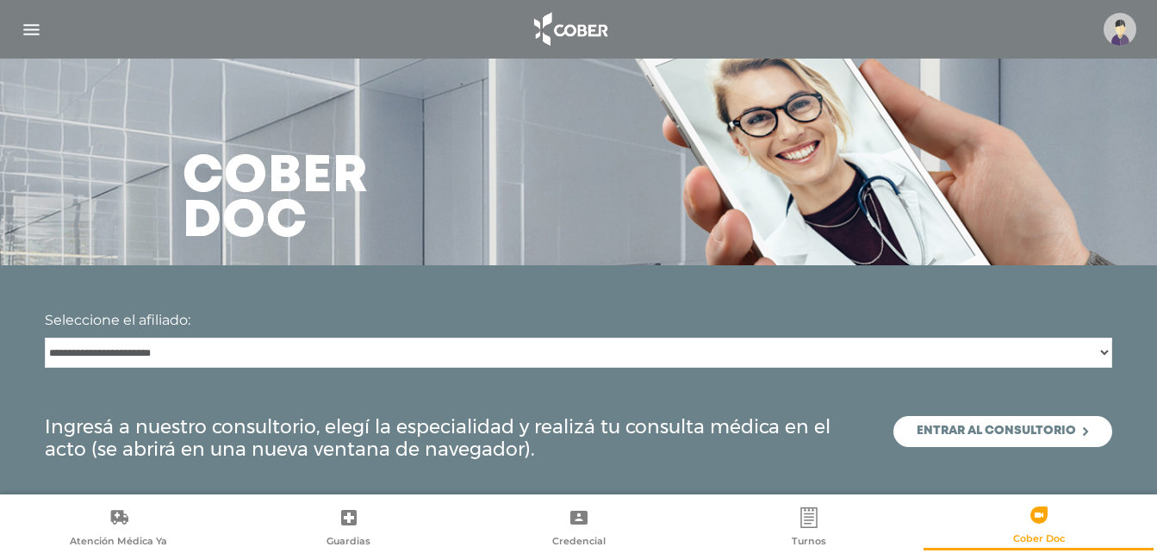
scroll to position [2, 0]
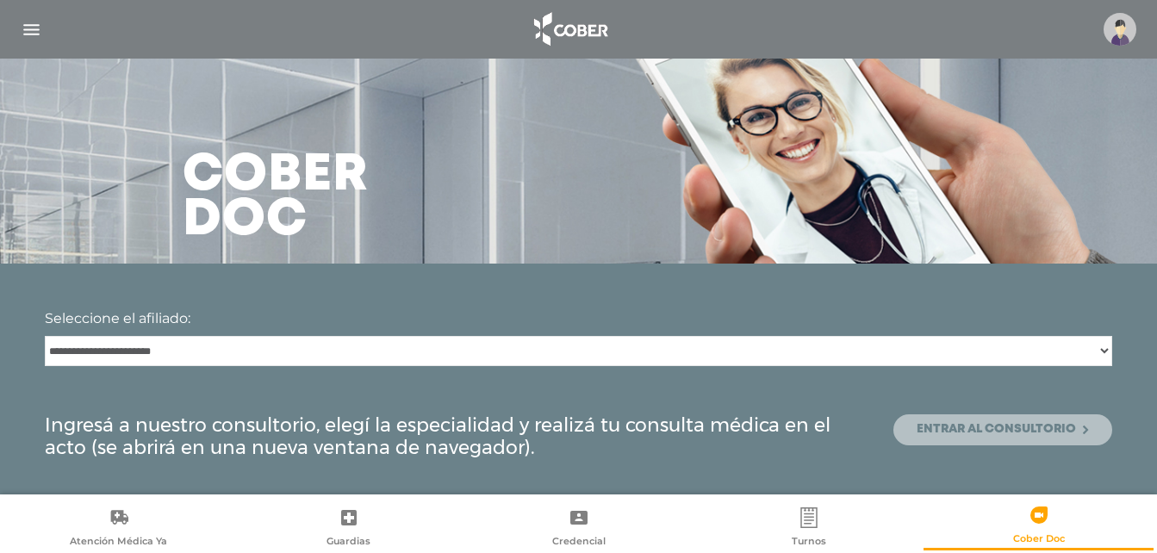
click at [1006, 435] on link "Entrar al consultorio" at bounding box center [1002, 429] width 219 height 31
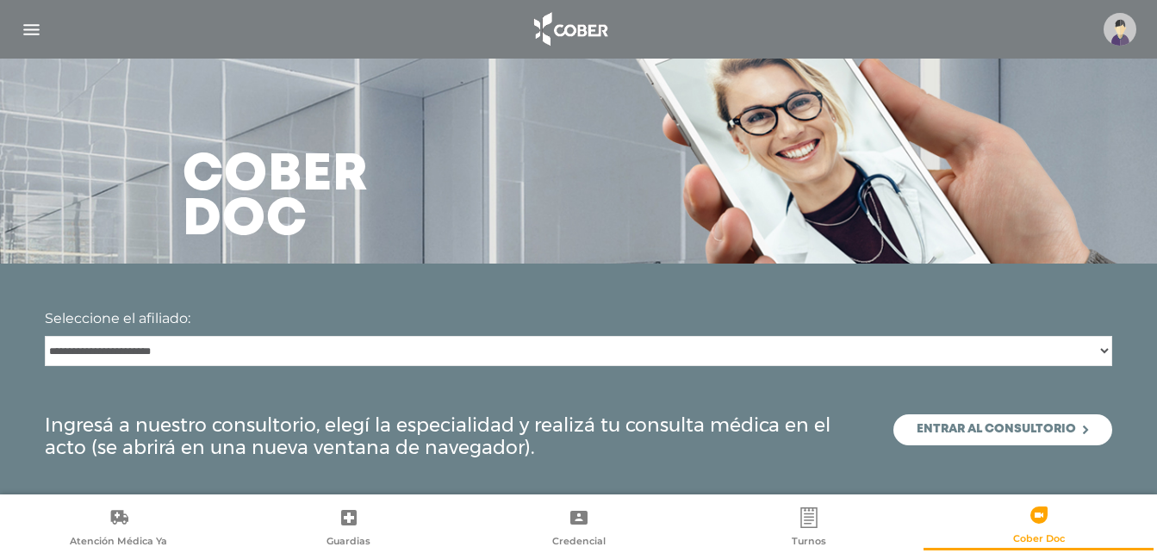
scroll to position [0, 0]
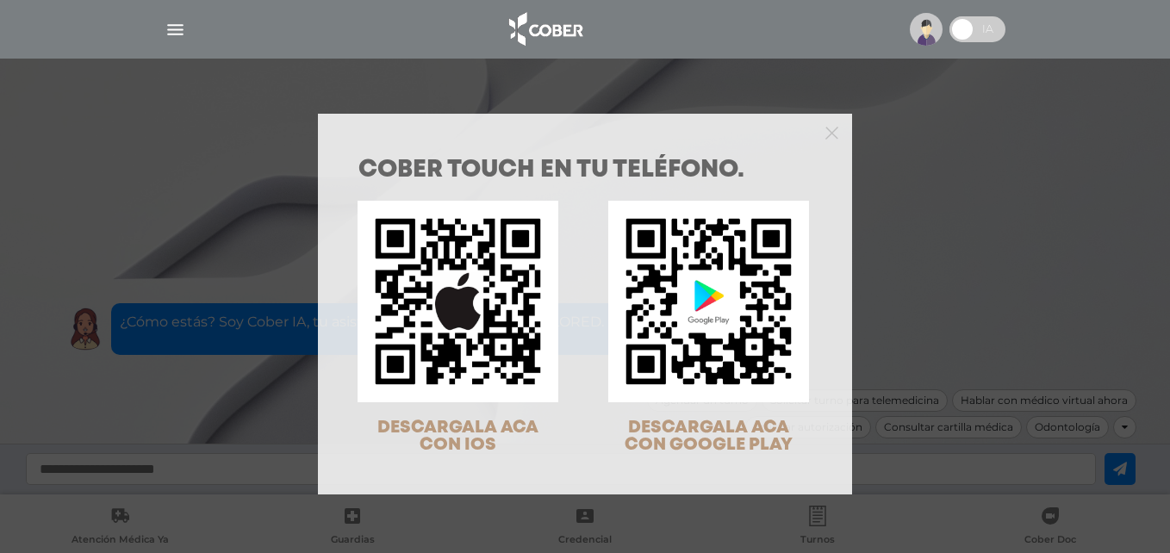
click at [176, 33] on div "COBER TOUCH en tu teléfono. DESCARGALA ACA CON IOS DESCARGALA ACA CON GOOGLE PL…" at bounding box center [585, 276] width 1170 height 553
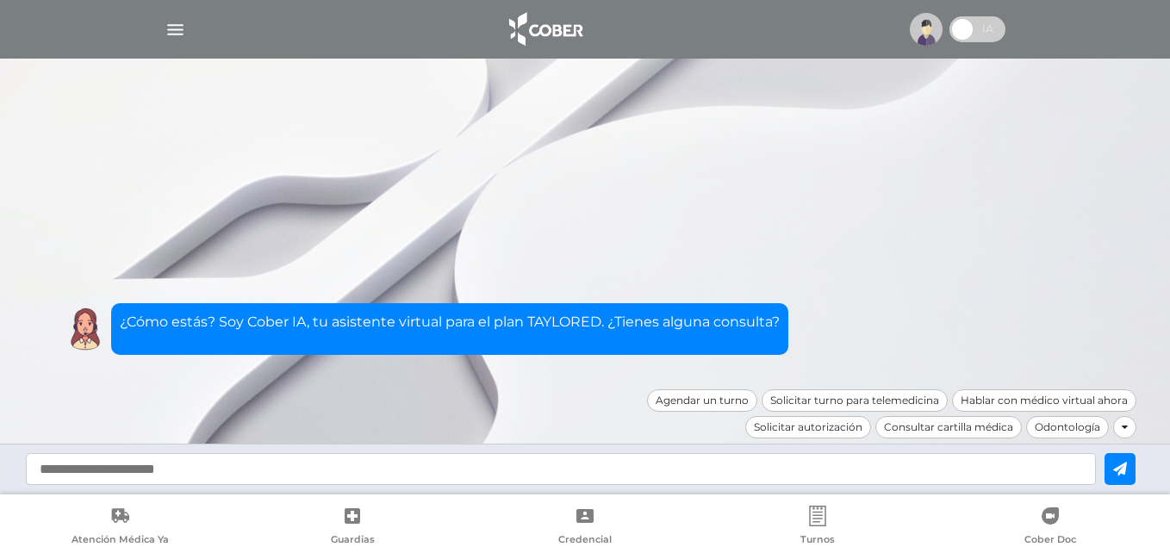
click at [176, 33] on img "button" at bounding box center [176, 30] width 22 height 22
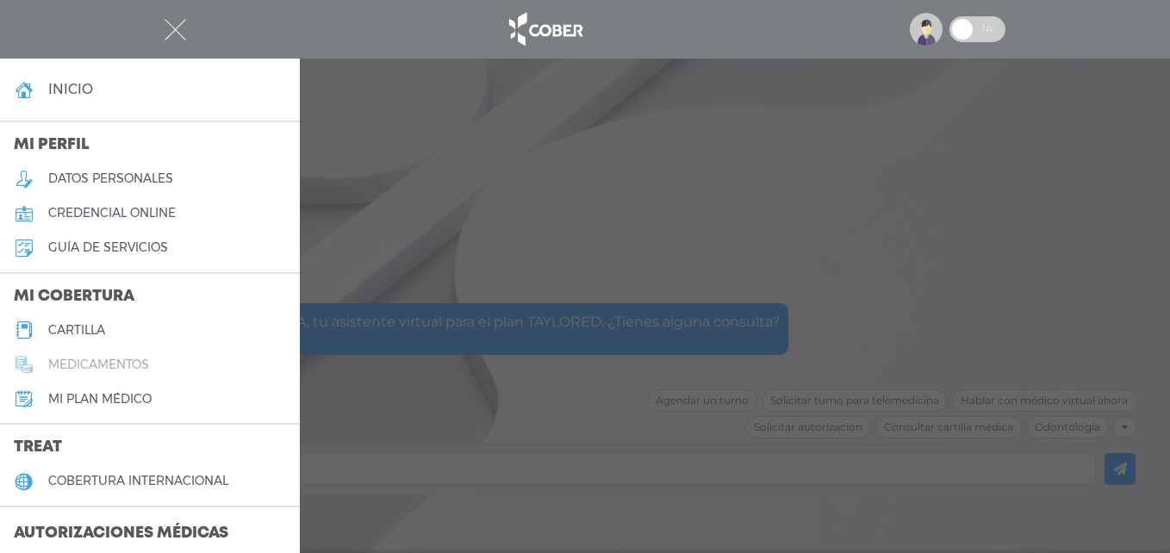
click at [124, 361] on h5 "medicamentos" at bounding box center [98, 364] width 101 height 15
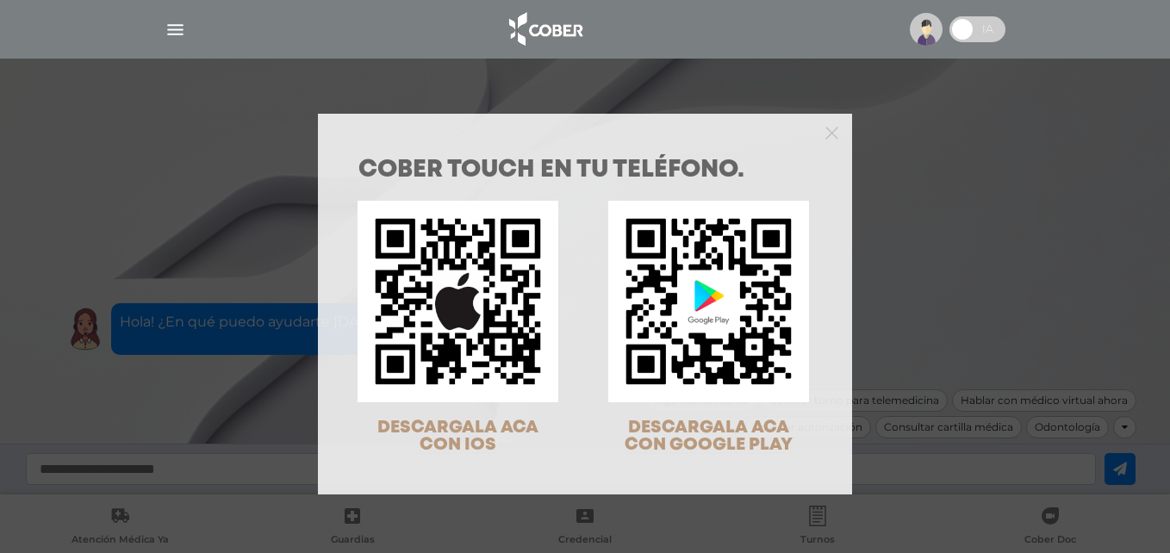
click at [178, 34] on div "COBER TOUCH en tu teléfono. DESCARGALA ACA CON IOS DESCARGALA ACA CON GOOGLE PL…" at bounding box center [585, 276] width 1170 height 553
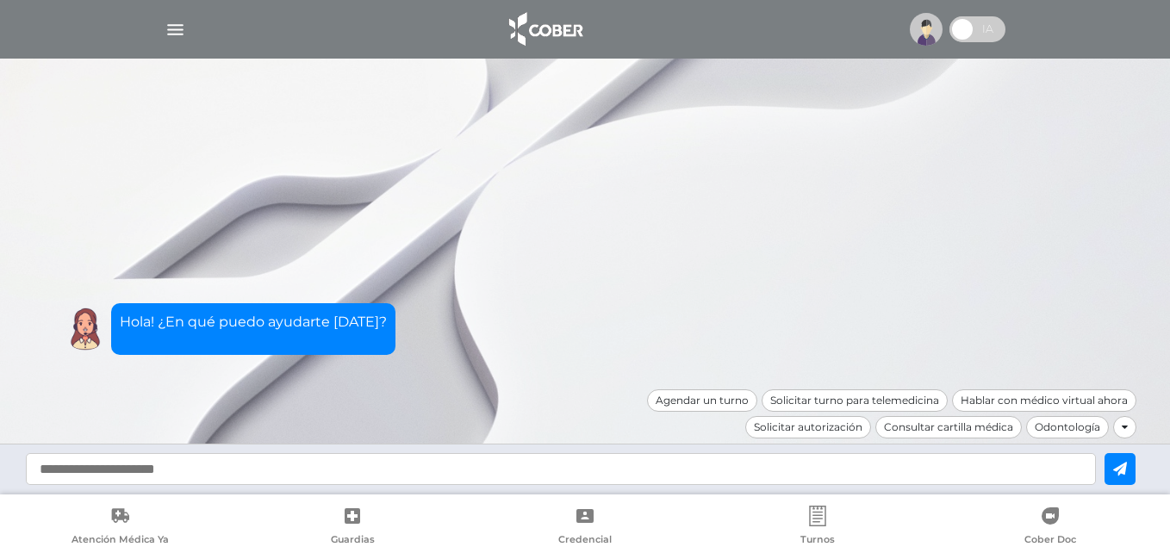
click at [178, 34] on img "button" at bounding box center [176, 30] width 22 height 22
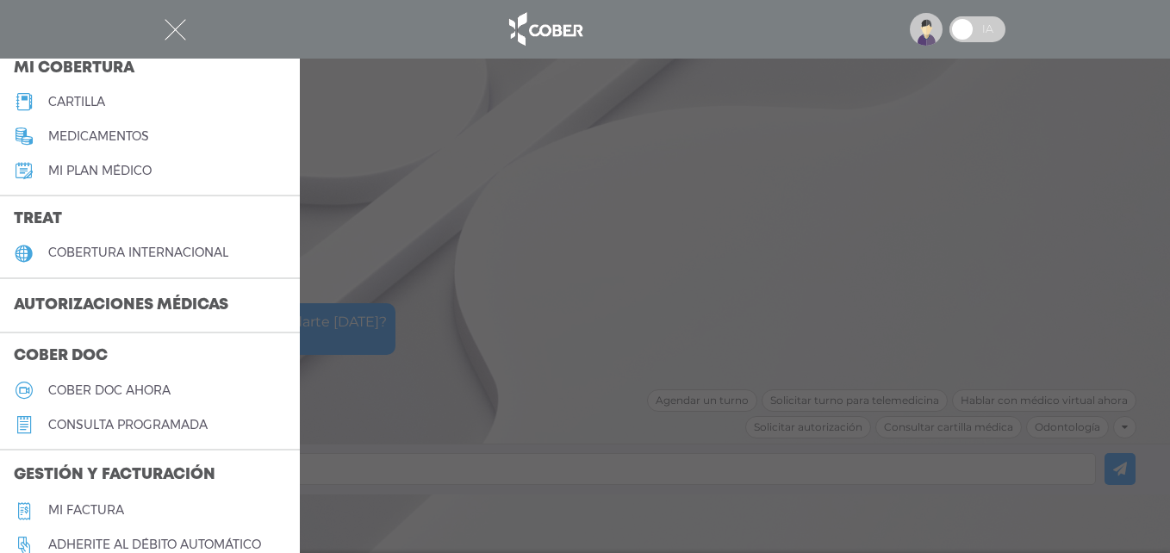
scroll to position [258, 0]
